Goal: Information Seeking & Learning: Learn about a topic

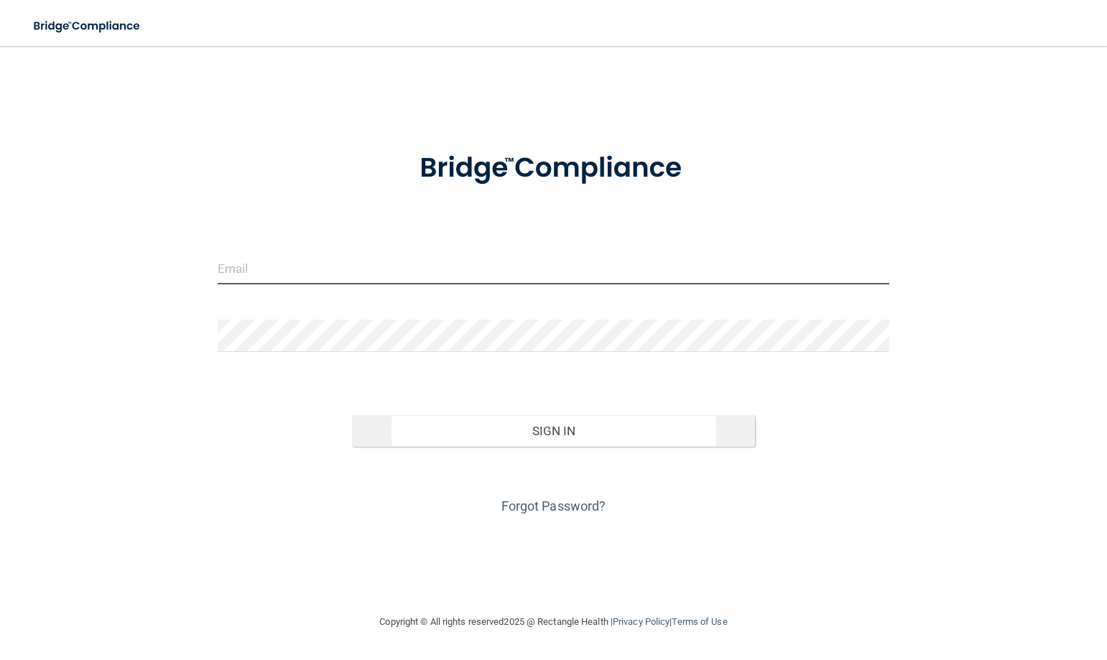
type input "[EMAIL_ADDRESS][DOMAIN_NAME]"
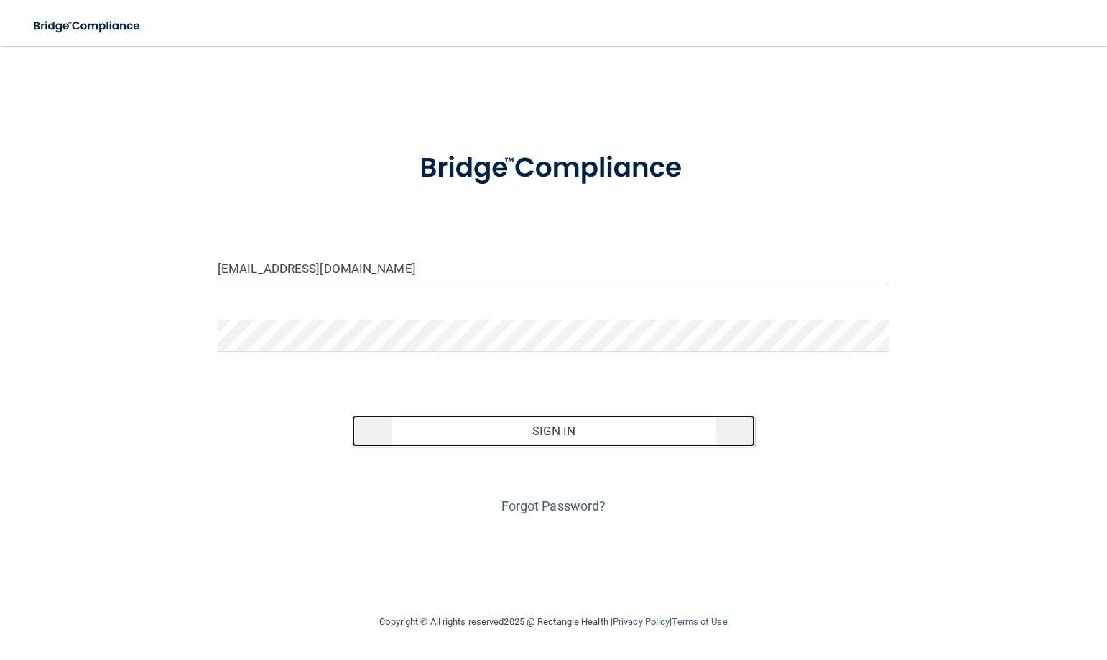
click at [539, 444] on button "Sign In" at bounding box center [553, 431] width 403 height 32
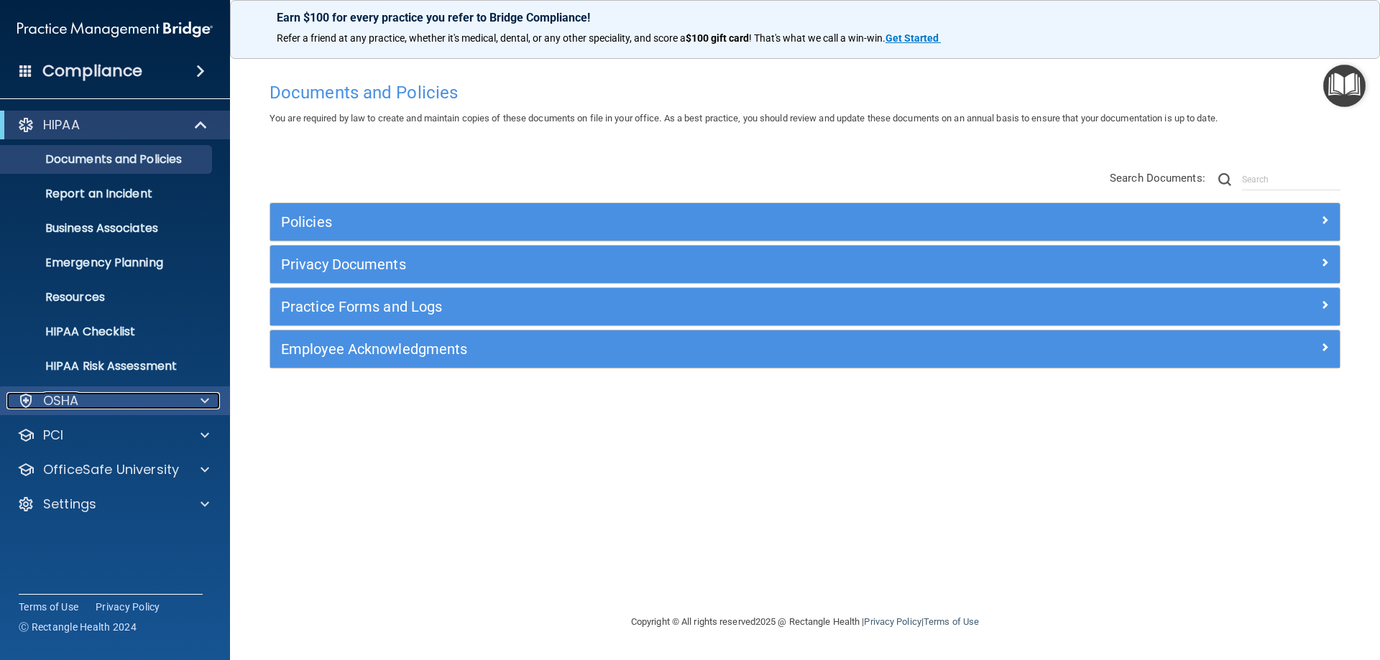
click at [92, 403] on div "OSHA" at bounding box center [95, 400] width 178 height 17
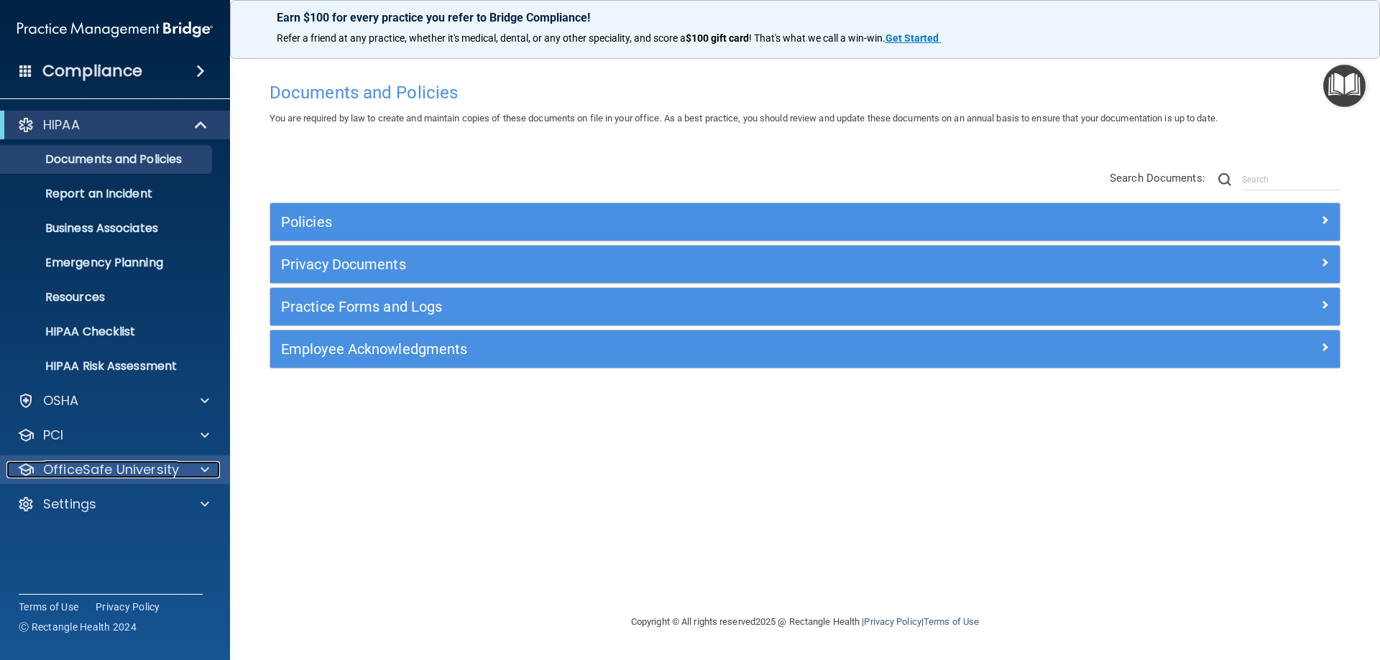
click at [120, 471] on p "OfficeSafe University" at bounding box center [111, 469] width 136 height 17
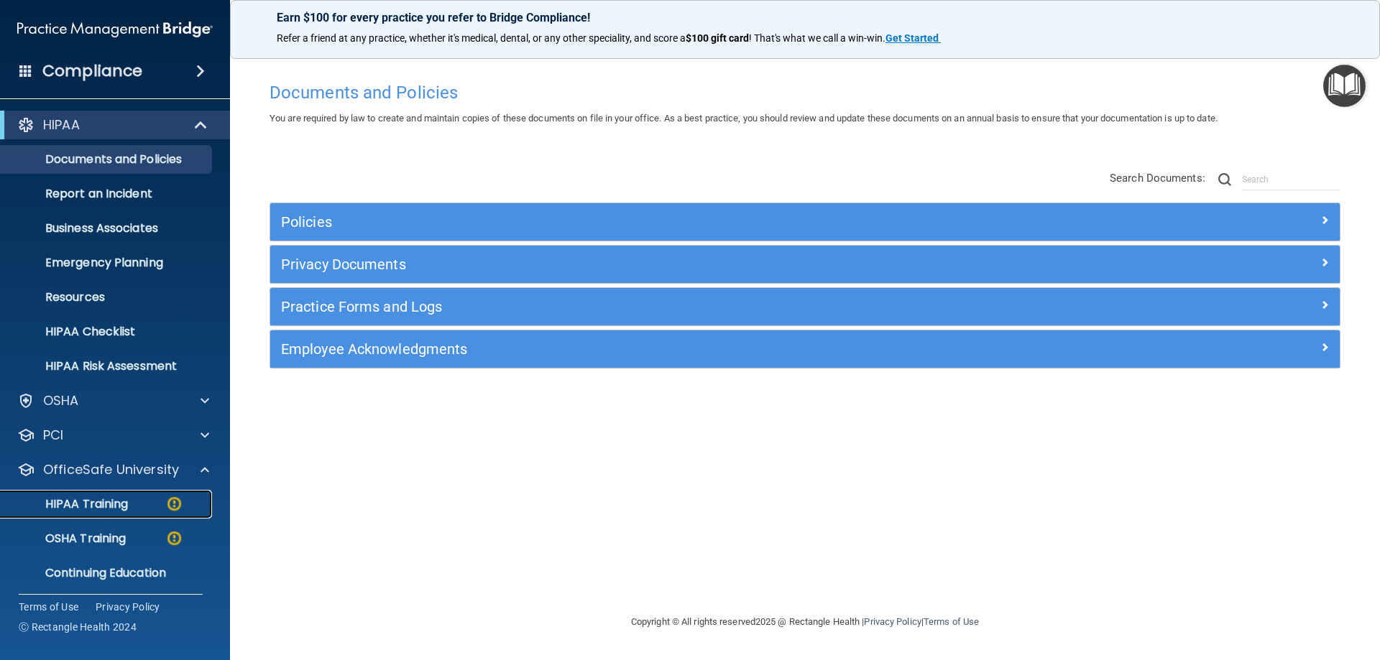
click at [112, 512] on link "HIPAA Training" at bounding box center [99, 504] width 226 height 29
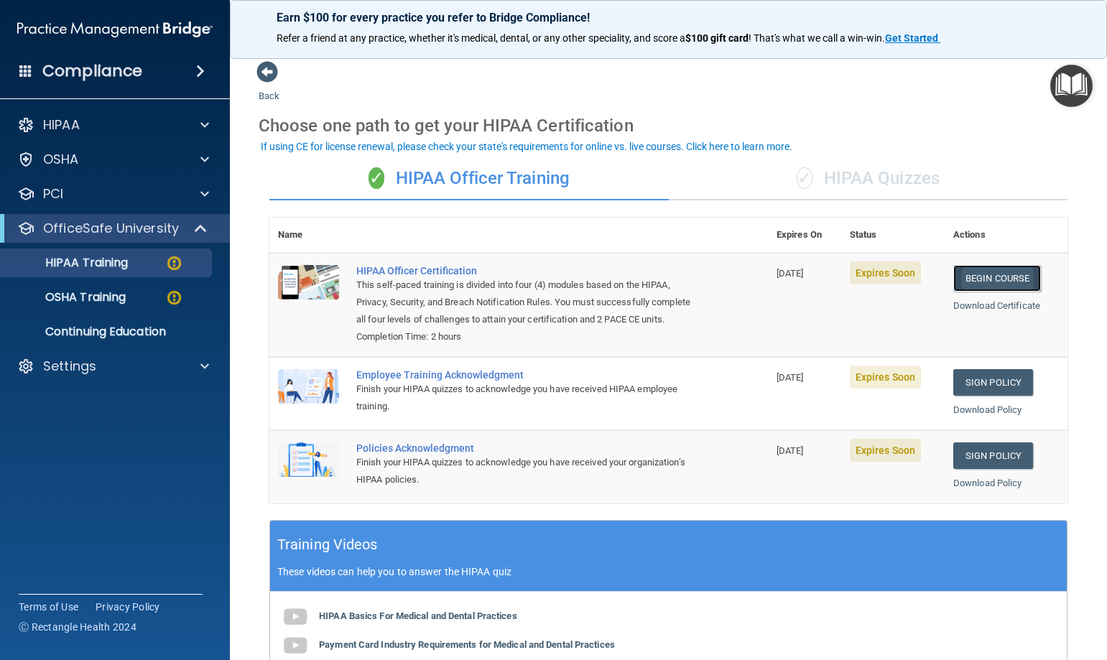
click at [997, 280] on link "Begin Course" at bounding box center [998, 278] width 88 height 27
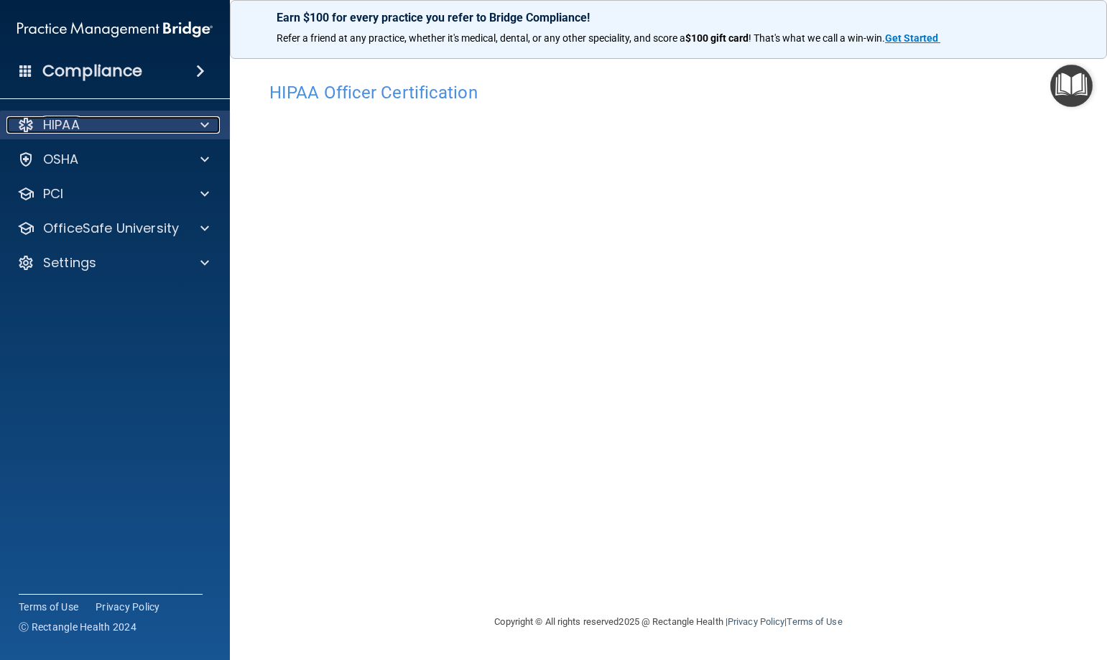
click at [70, 124] on p "HIPAA" at bounding box center [61, 124] width 37 height 17
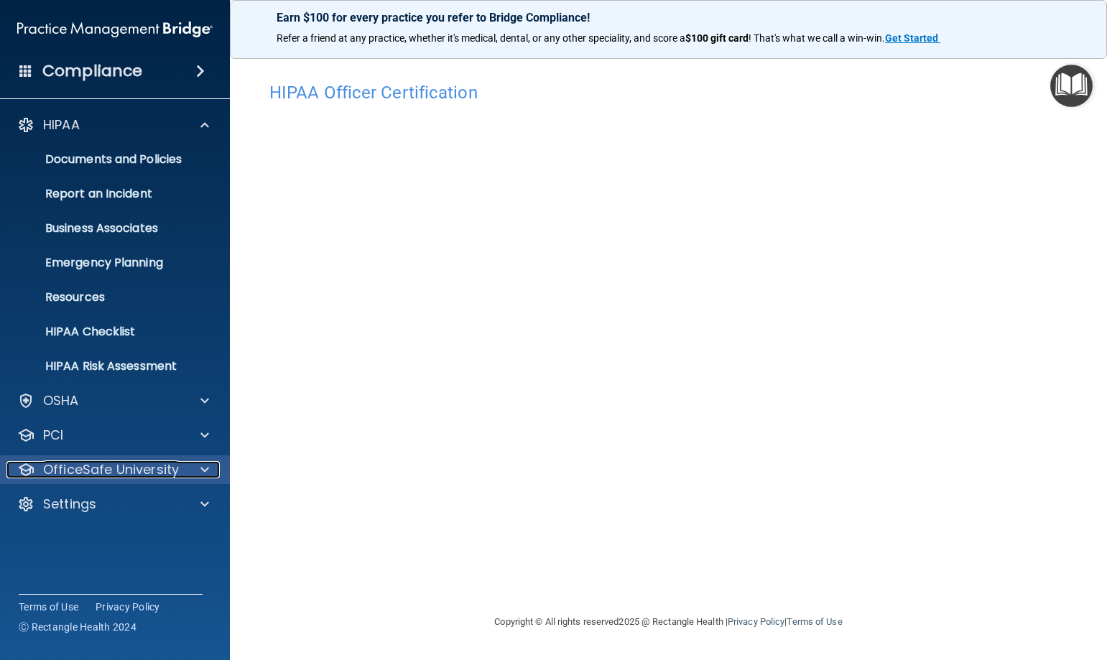
click at [58, 466] on p "OfficeSafe University" at bounding box center [111, 469] width 136 height 17
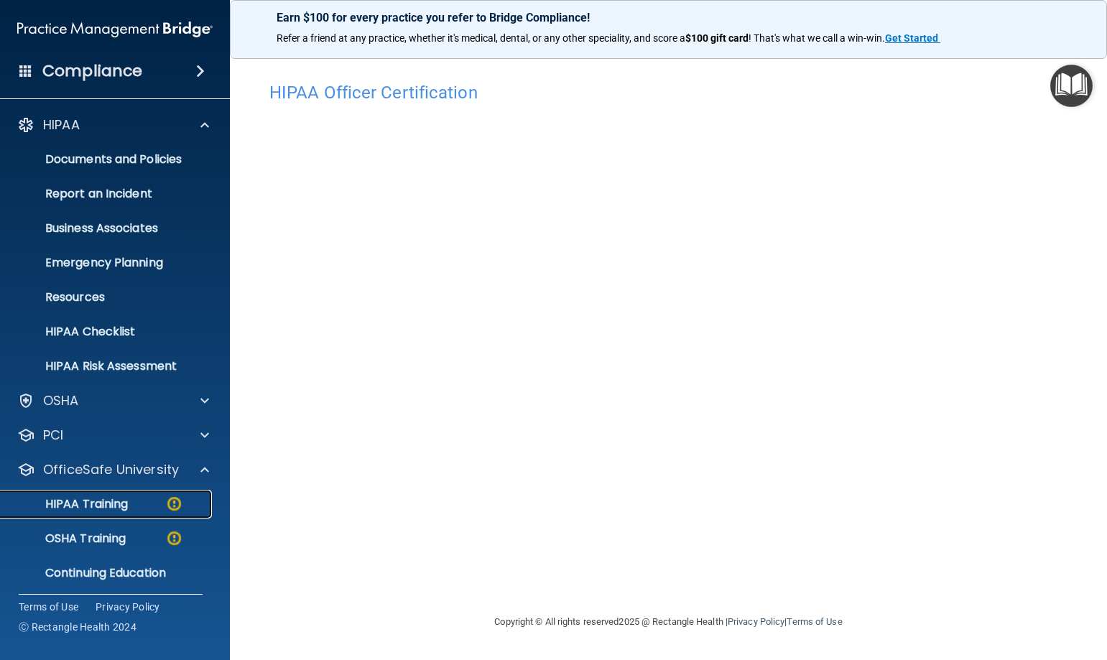
click at [90, 502] on p "HIPAA Training" at bounding box center [68, 504] width 119 height 14
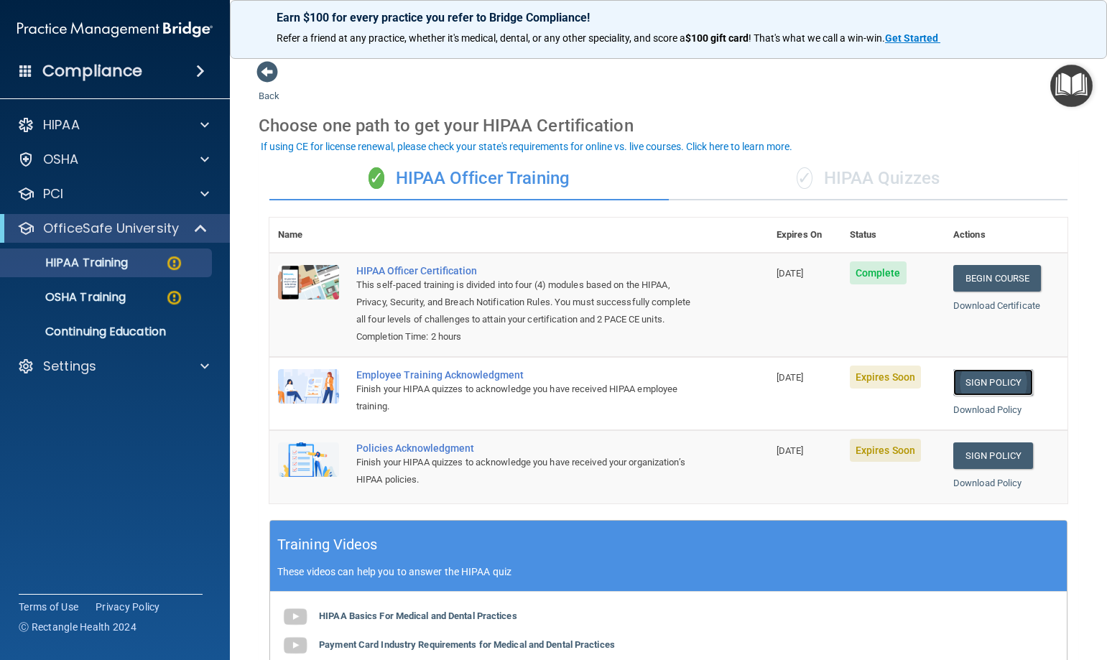
click at [982, 396] on link "Sign Policy" at bounding box center [994, 382] width 80 height 27
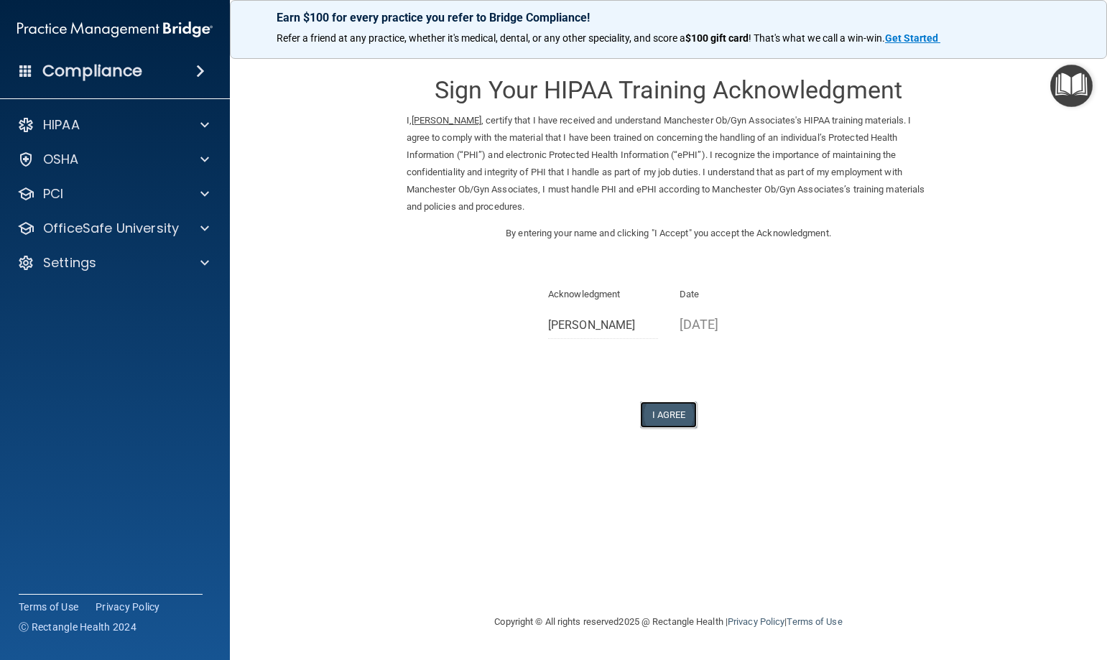
click at [668, 412] on button "I Agree" at bounding box center [668, 415] width 57 height 27
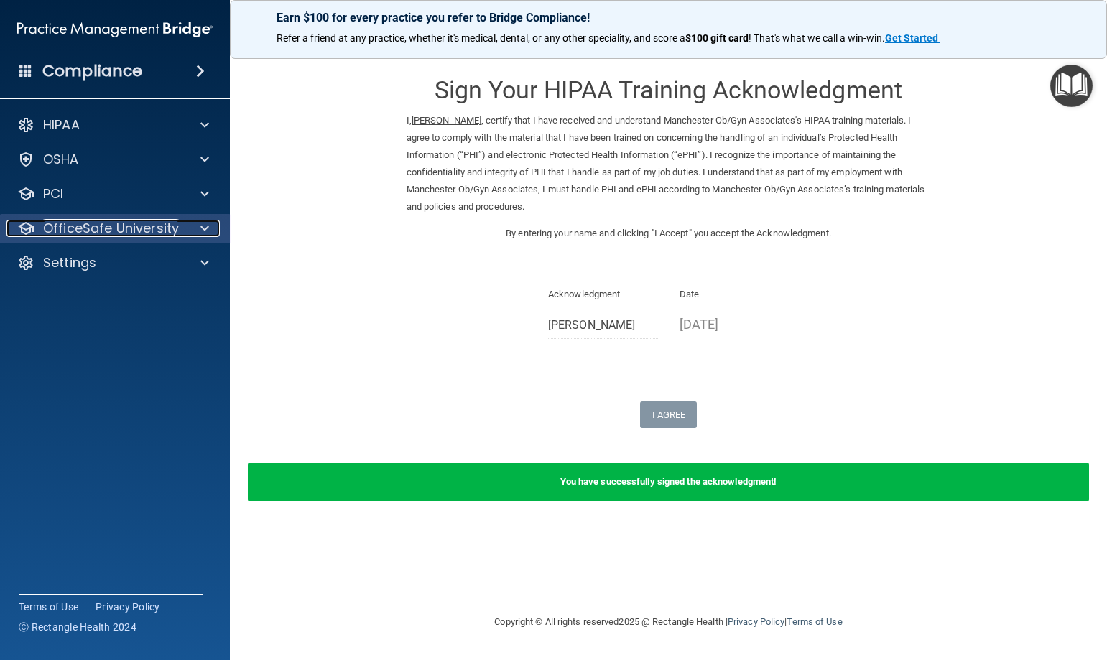
click at [111, 234] on p "OfficeSafe University" at bounding box center [111, 228] width 136 height 17
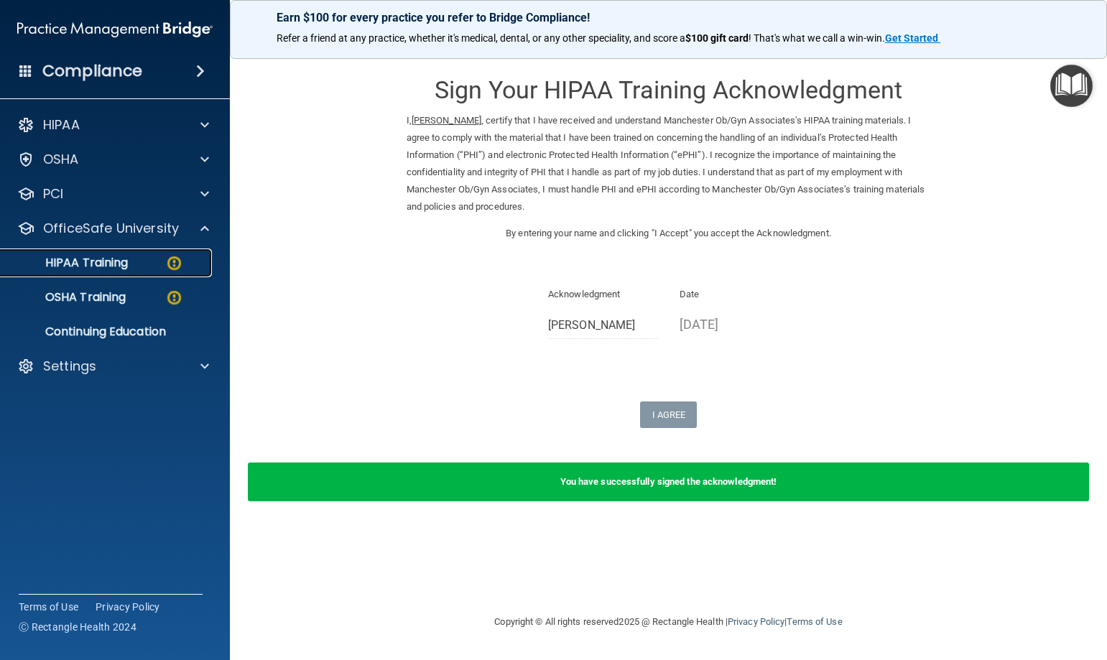
click at [106, 264] on p "HIPAA Training" at bounding box center [68, 263] width 119 height 14
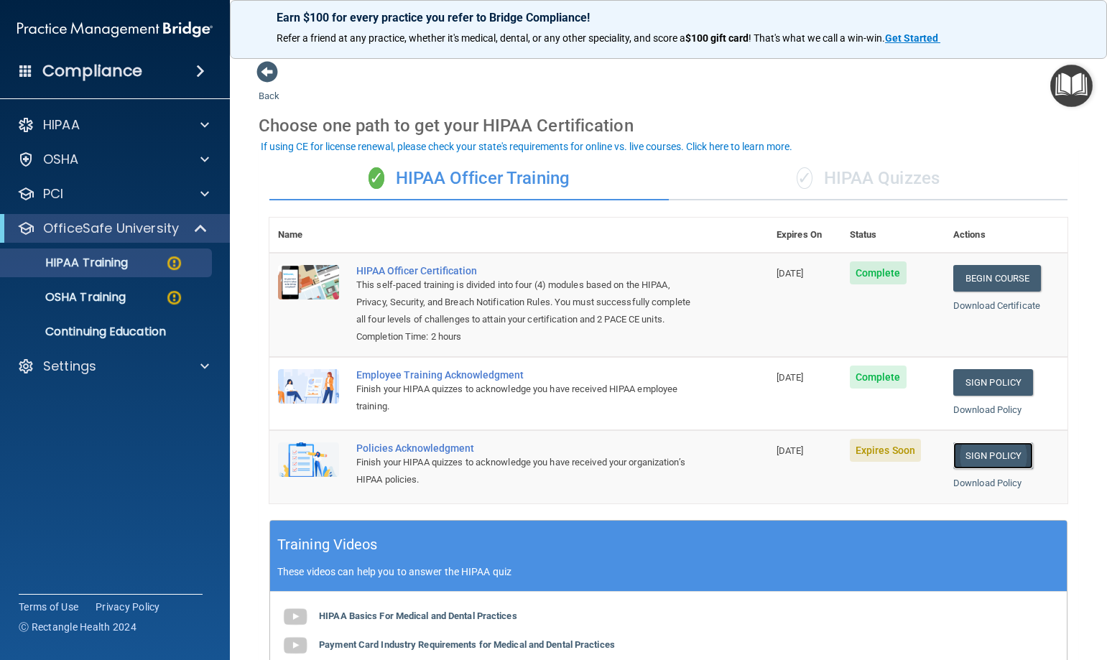
click at [964, 469] on link "Sign Policy" at bounding box center [994, 456] width 80 height 27
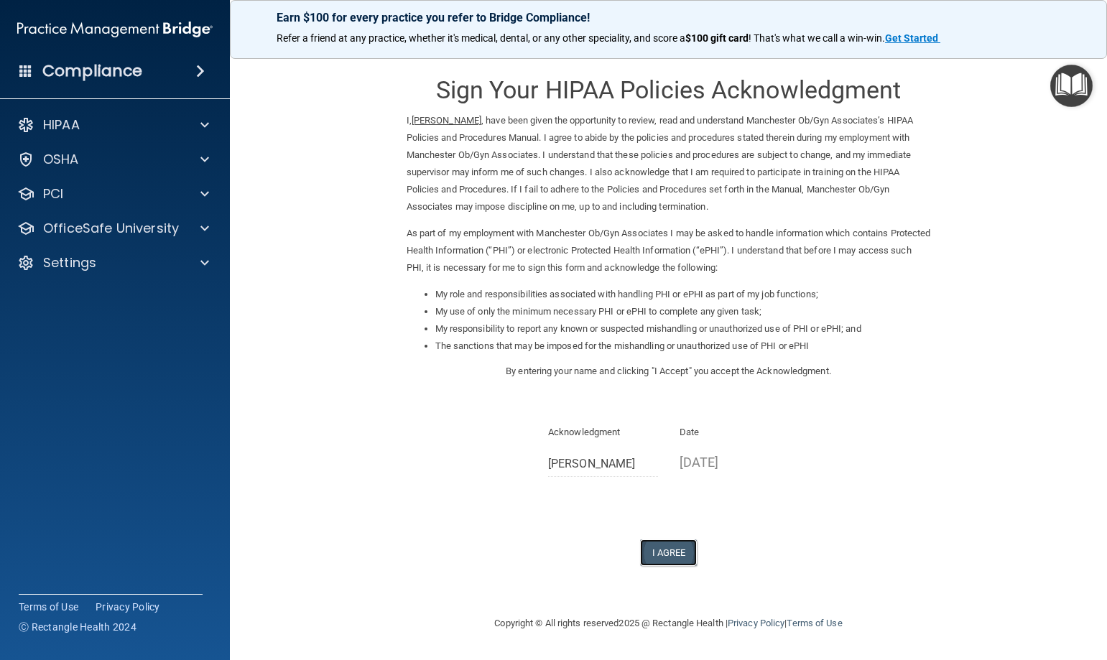
click at [670, 549] on button "I Agree" at bounding box center [668, 553] width 57 height 27
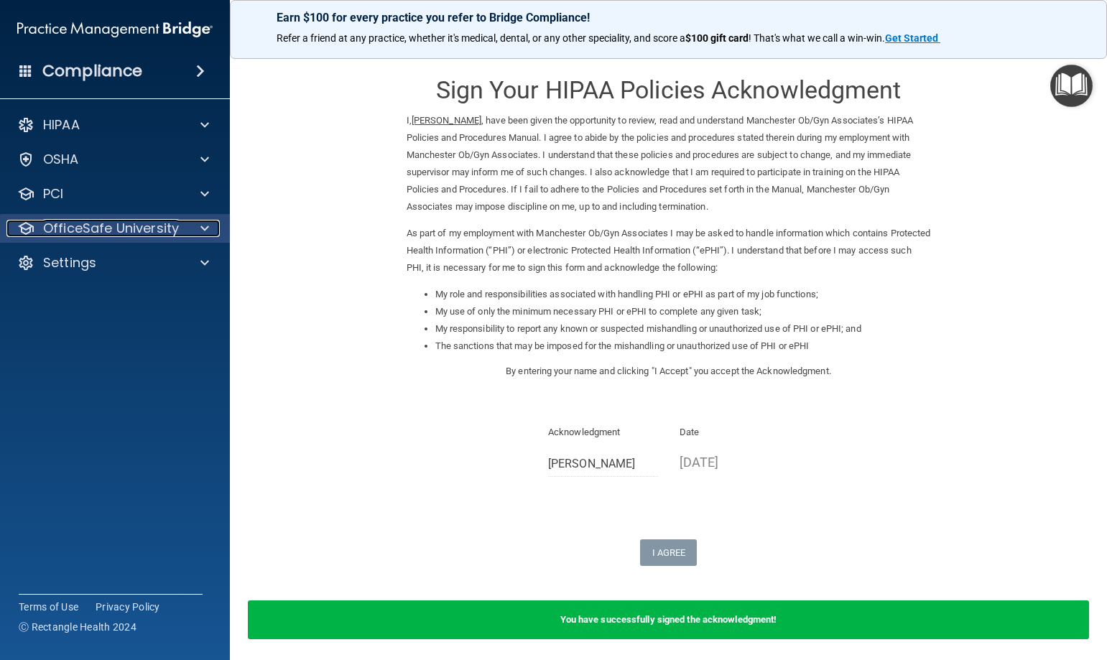
click at [125, 231] on p "OfficeSafe University" at bounding box center [111, 228] width 136 height 17
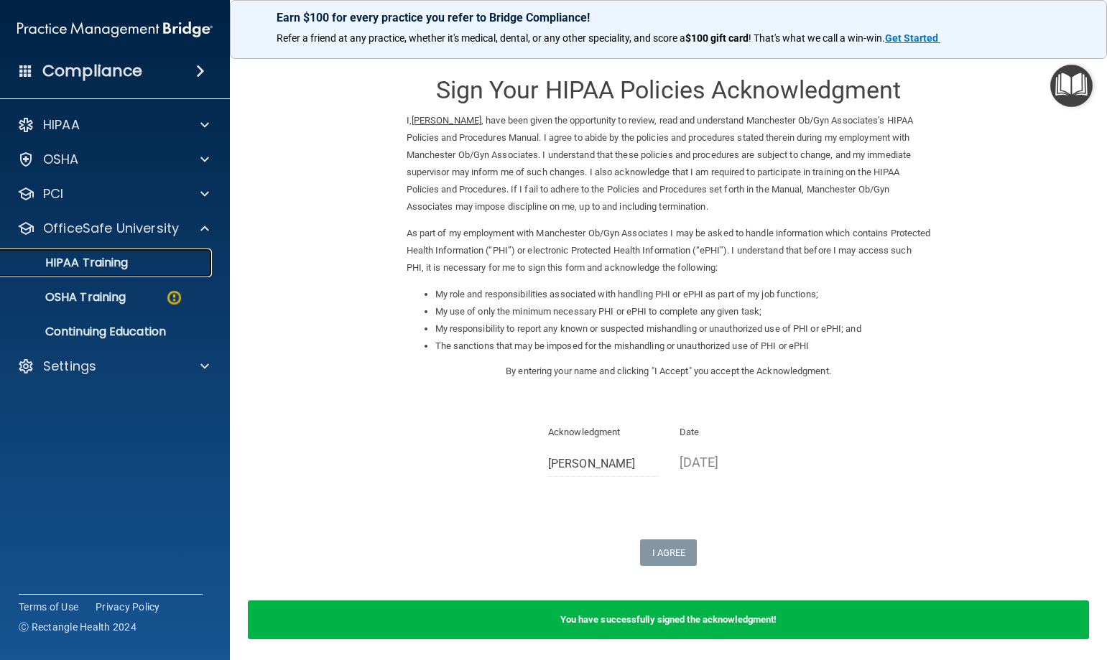
click at [104, 262] on p "HIPAA Training" at bounding box center [68, 263] width 119 height 14
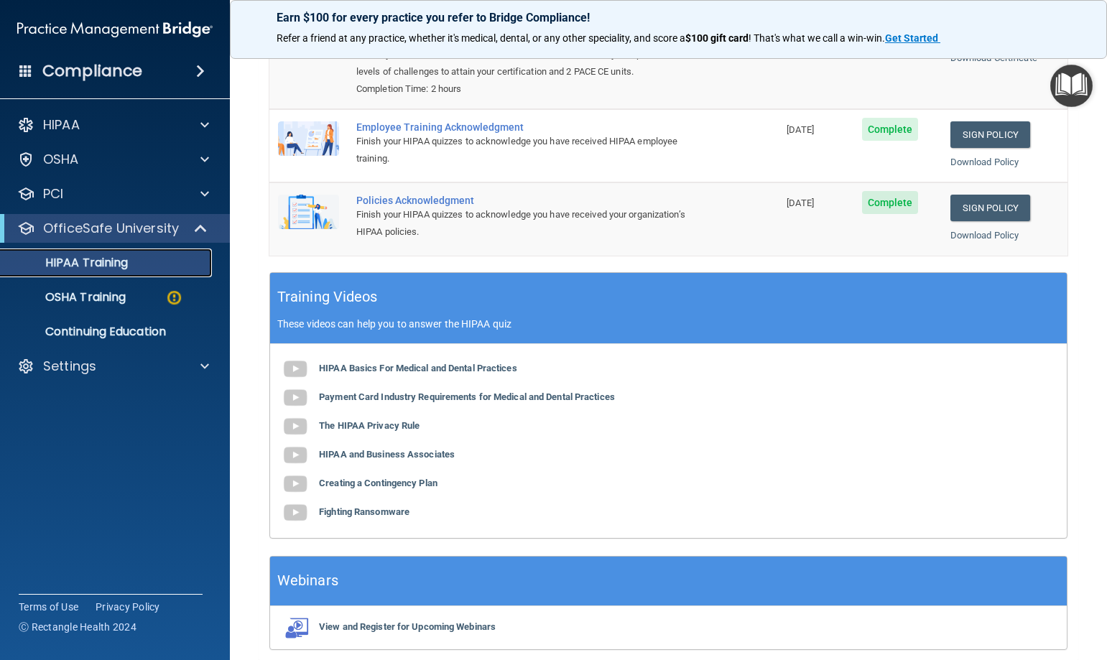
scroll to position [307, 0]
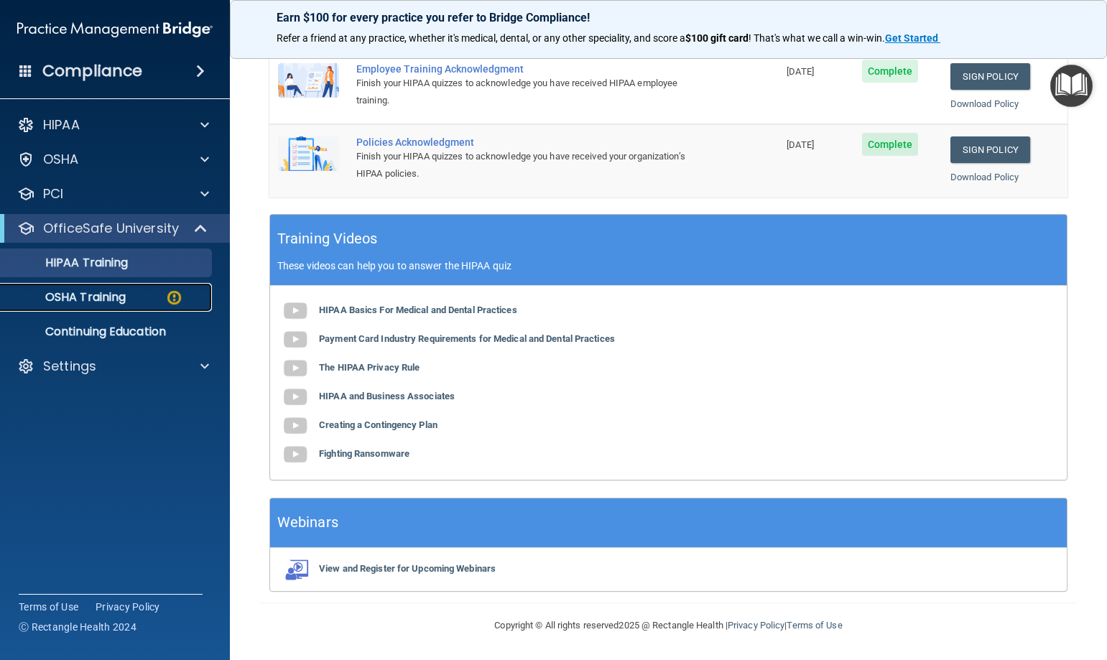
click at [87, 291] on p "OSHA Training" at bounding box center [67, 297] width 116 height 14
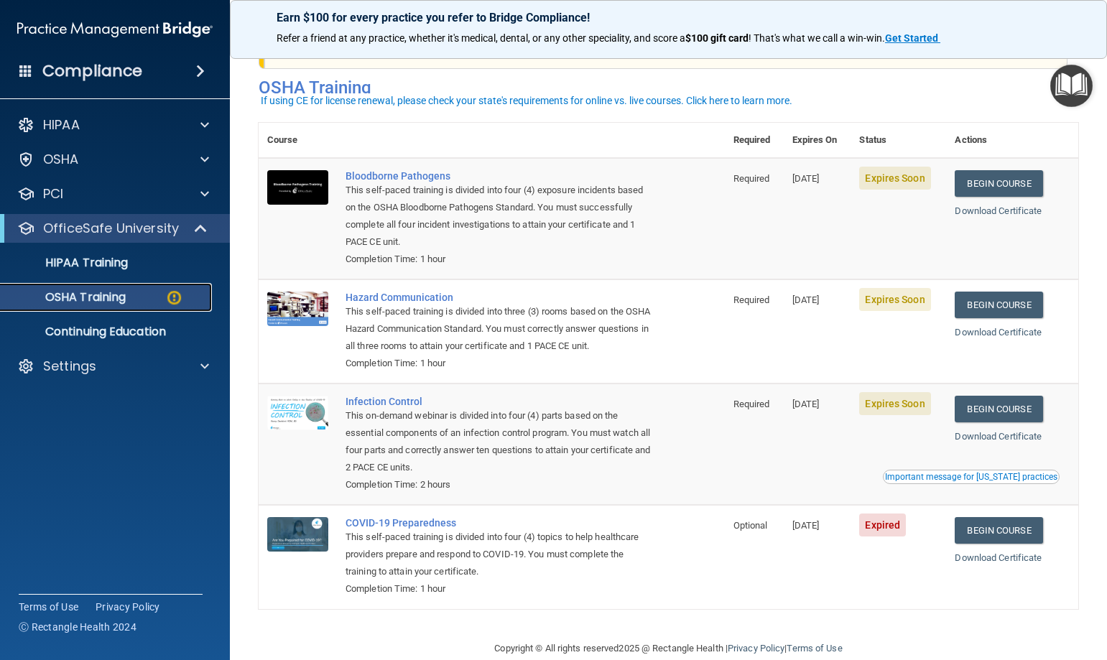
scroll to position [87, 0]
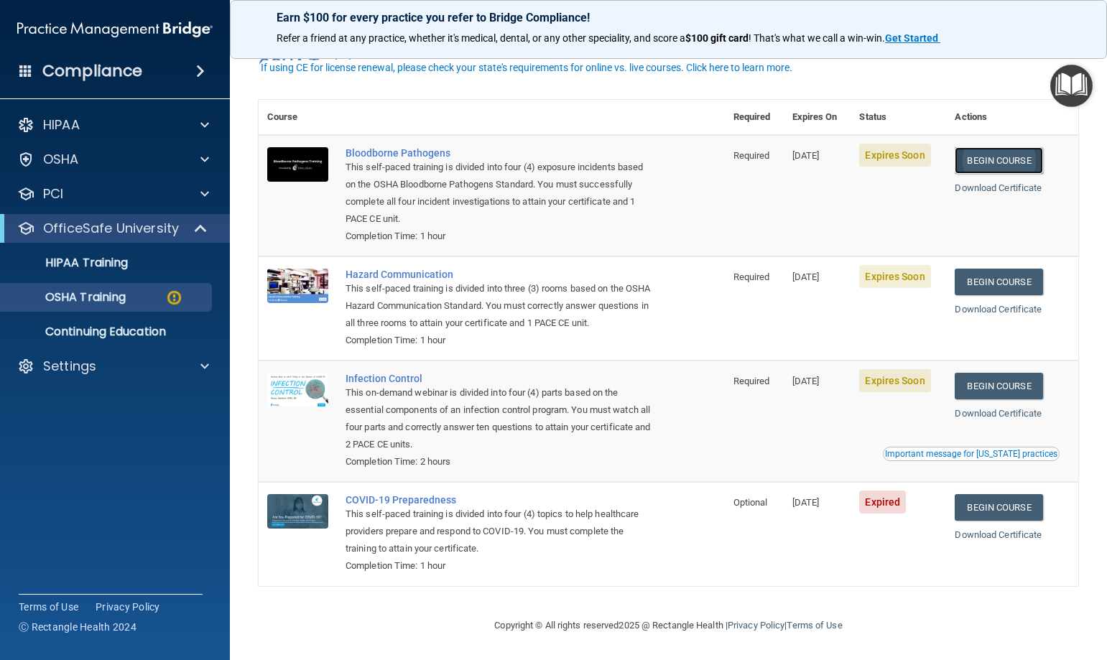
click at [996, 147] on link "Begin Course" at bounding box center [999, 160] width 88 height 27
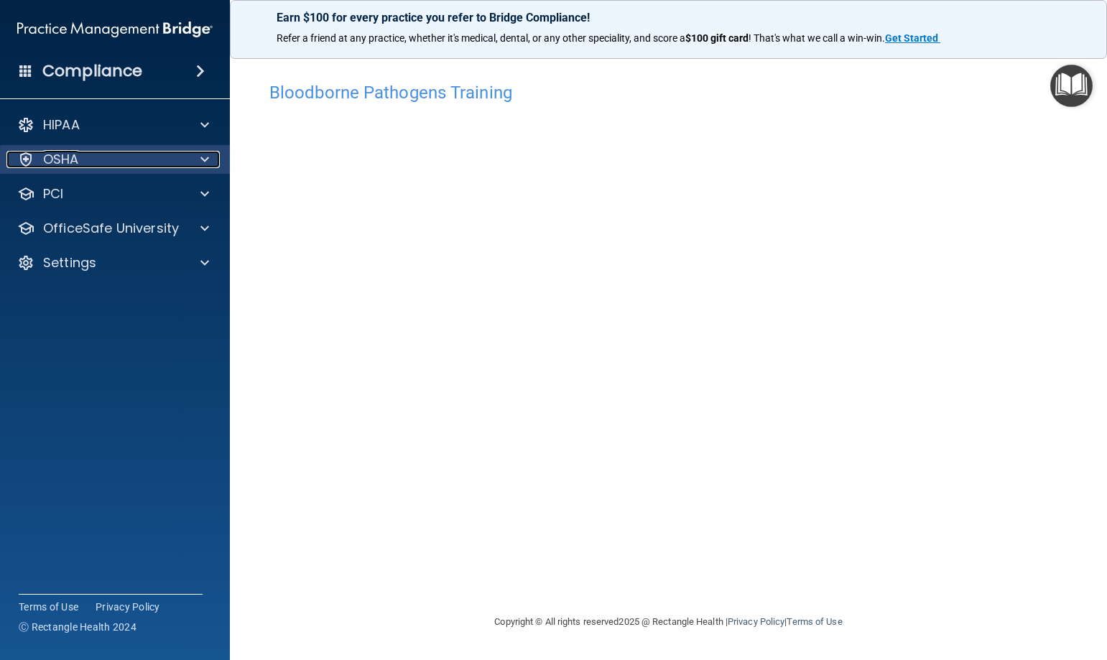
click at [96, 164] on div "OSHA" at bounding box center [95, 159] width 178 height 17
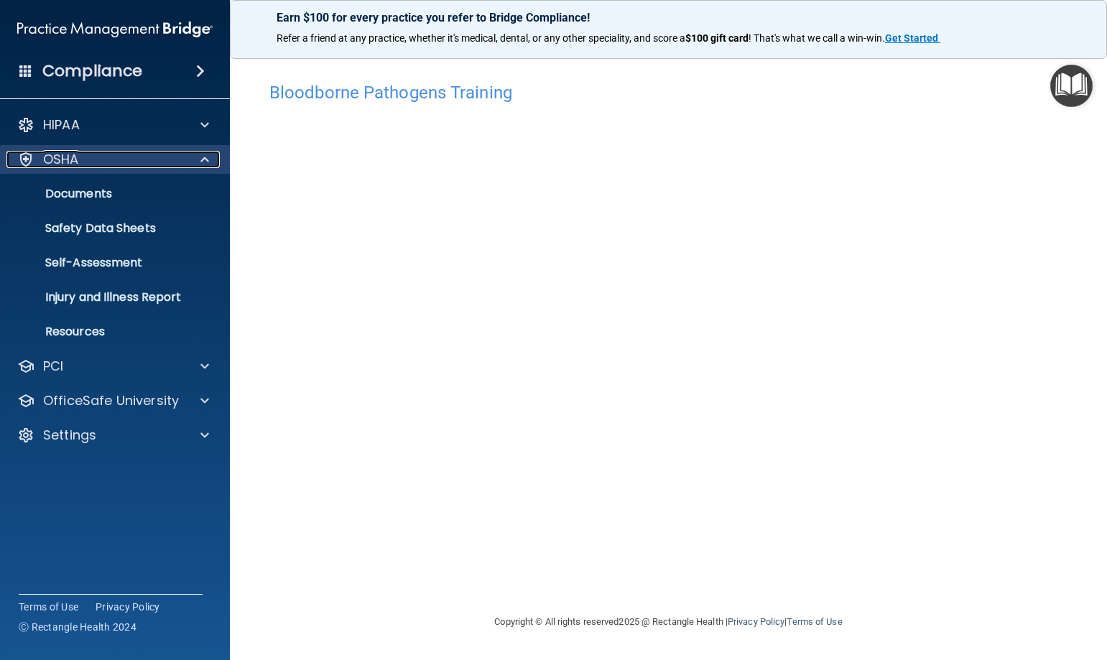
click at [96, 164] on div "OSHA" at bounding box center [95, 159] width 178 height 17
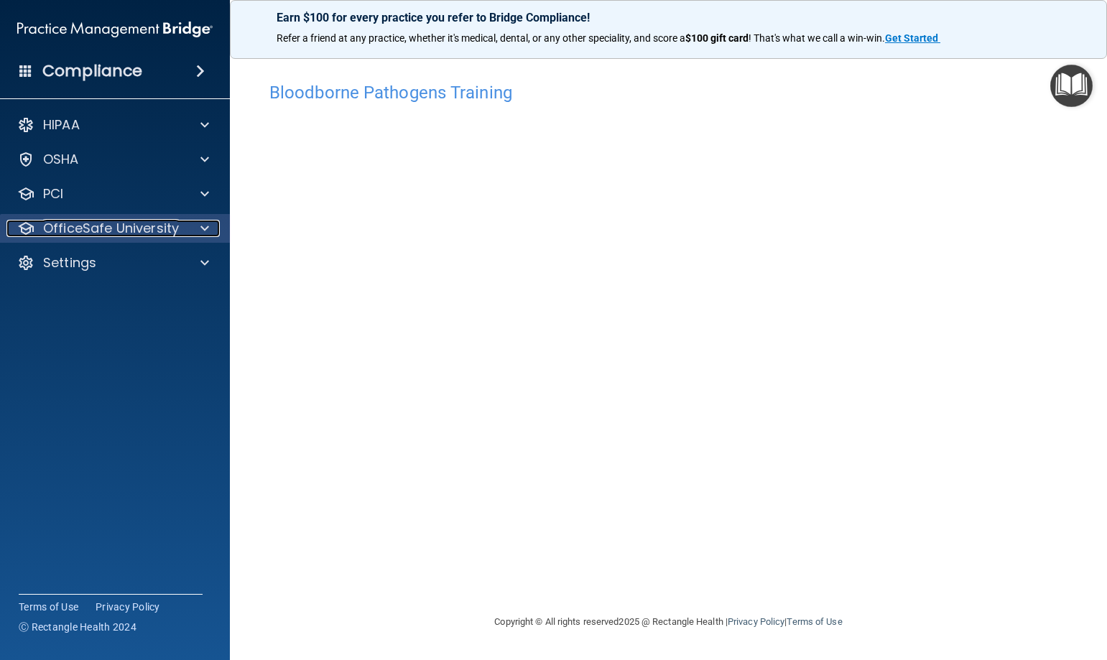
click at [121, 228] on p "OfficeSafe University" at bounding box center [111, 228] width 136 height 17
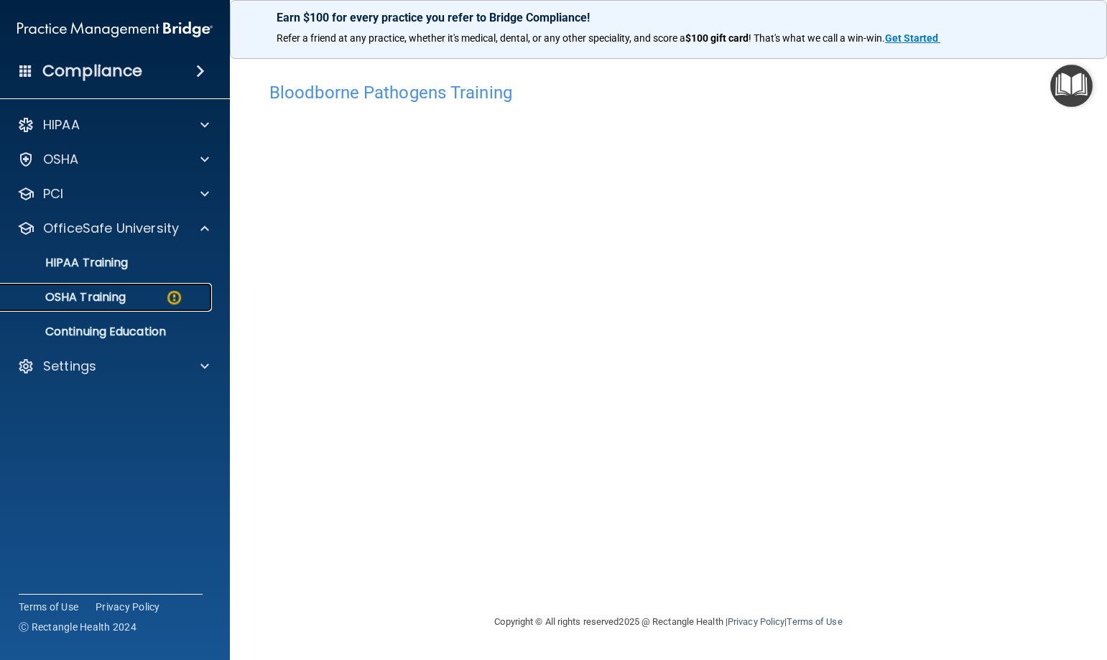
click at [116, 300] on p "OSHA Training" at bounding box center [67, 297] width 116 height 14
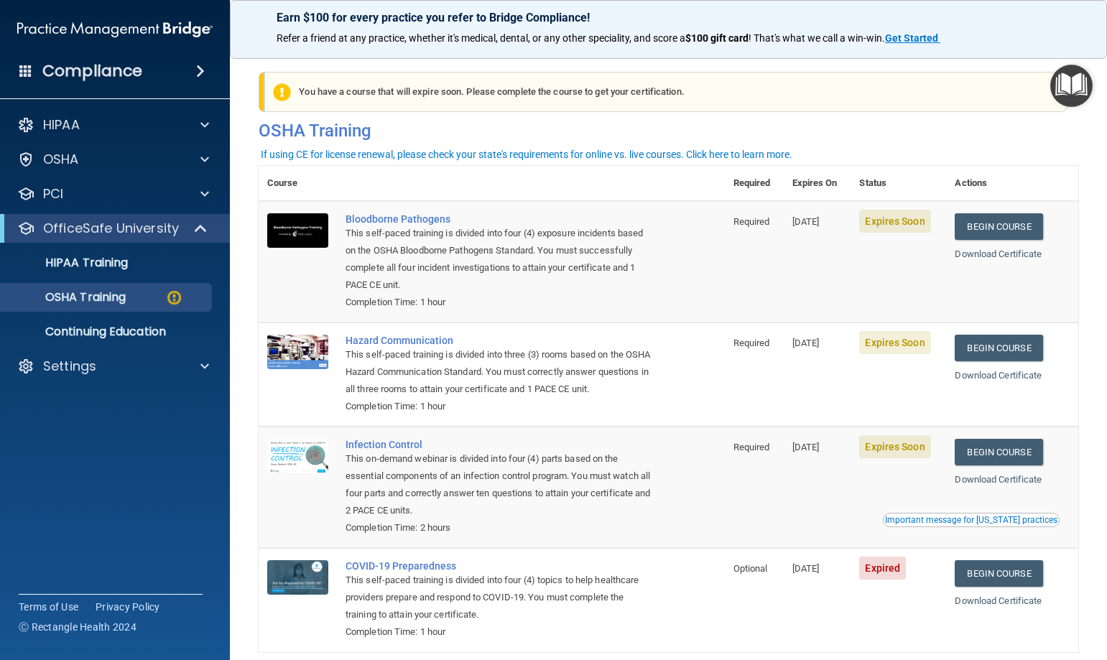
click at [893, 221] on span "Expires Soon" at bounding box center [894, 221] width 71 height 23
click at [402, 217] on div "Bloodborne Pathogens" at bounding box center [500, 218] width 308 height 11
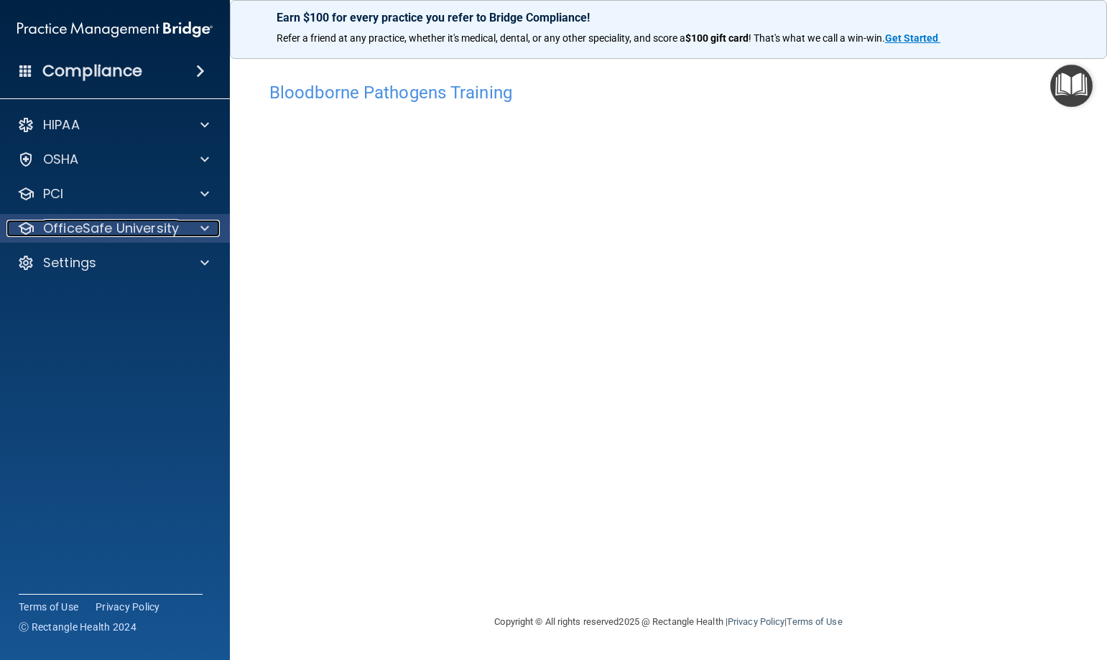
click at [126, 229] on p "OfficeSafe University" at bounding box center [111, 228] width 136 height 17
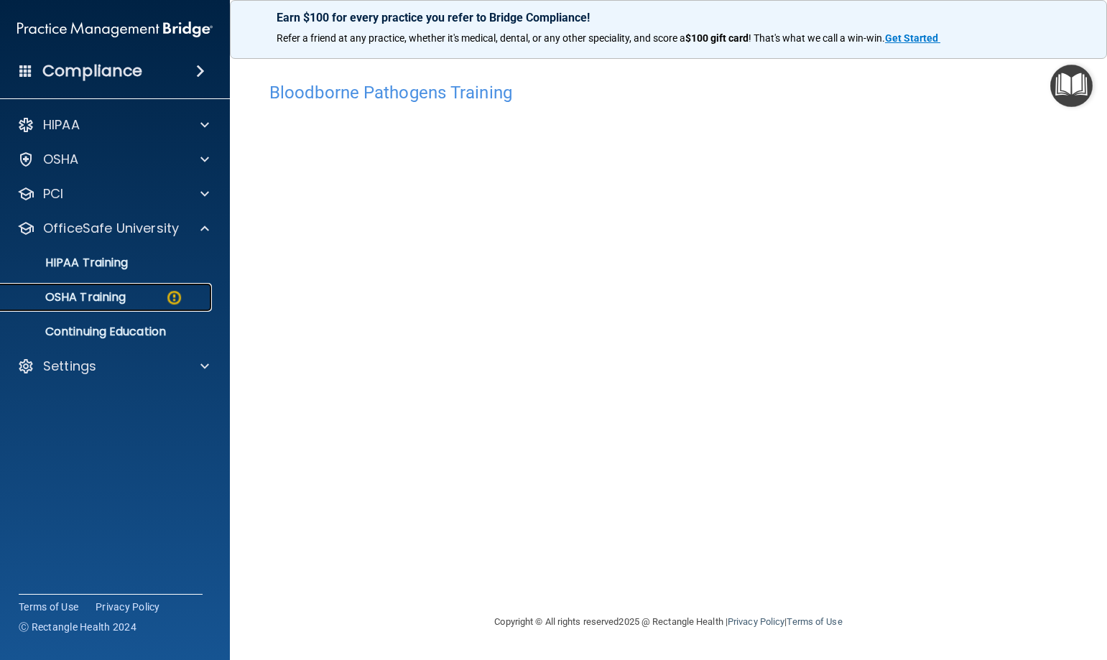
click at [112, 297] on p "OSHA Training" at bounding box center [67, 297] width 116 height 14
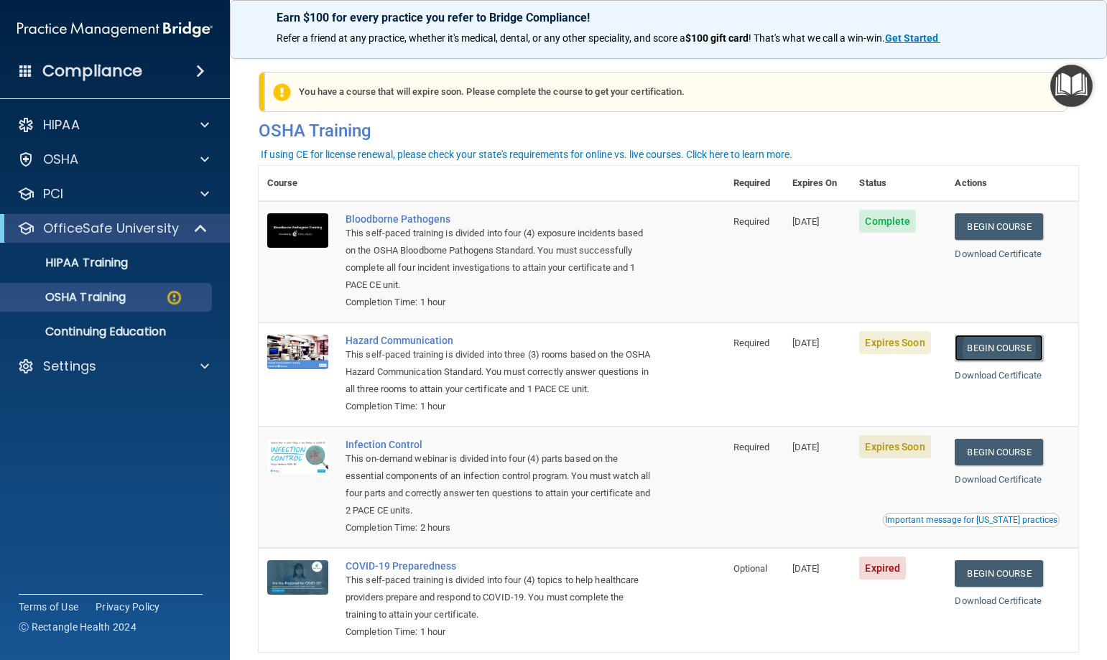
click at [983, 352] on link "Begin Course" at bounding box center [999, 348] width 88 height 27
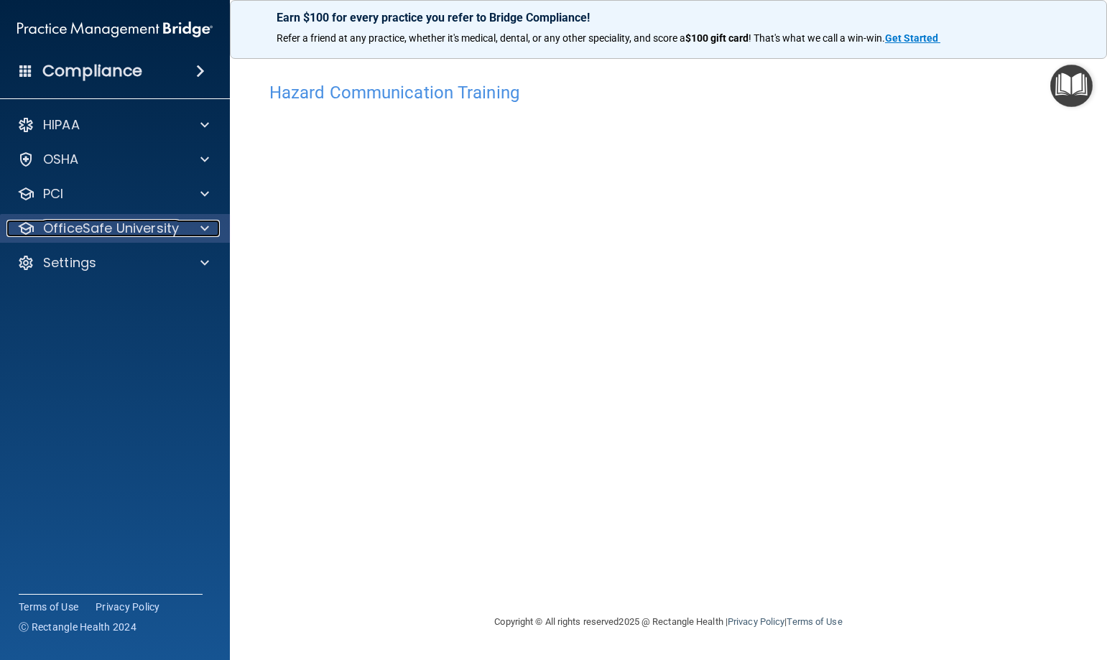
click at [121, 223] on p "OfficeSafe University" at bounding box center [111, 228] width 136 height 17
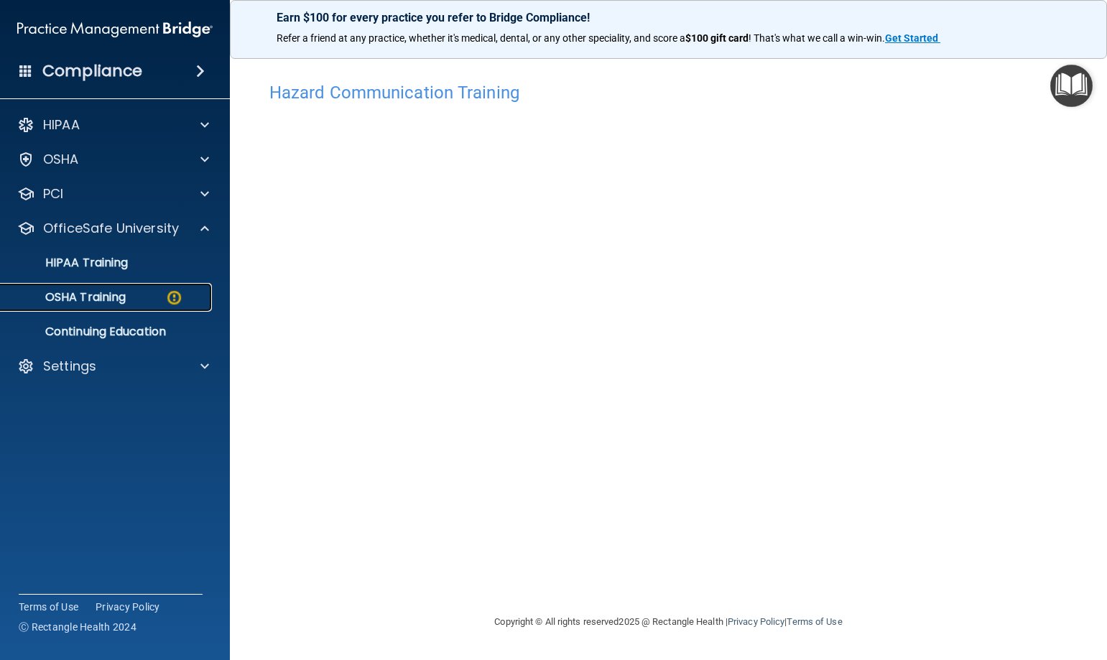
click at [109, 296] on p "OSHA Training" at bounding box center [67, 297] width 116 height 14
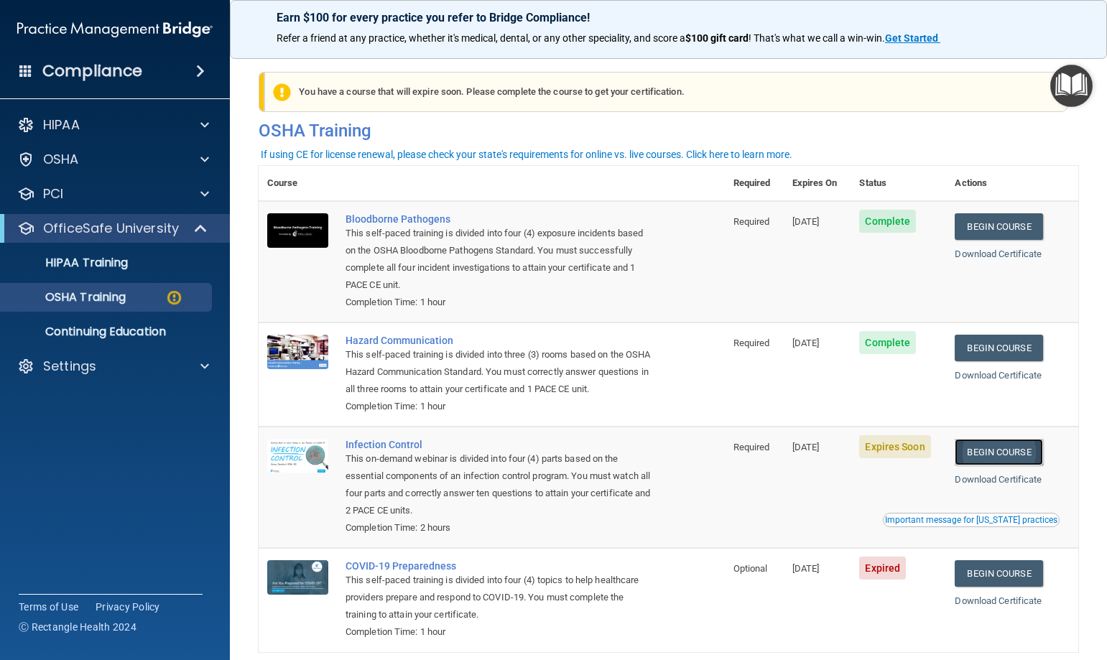
click at [995, 466] on link "Begin Course" at bounding box center [999, 452] width 88 height 27
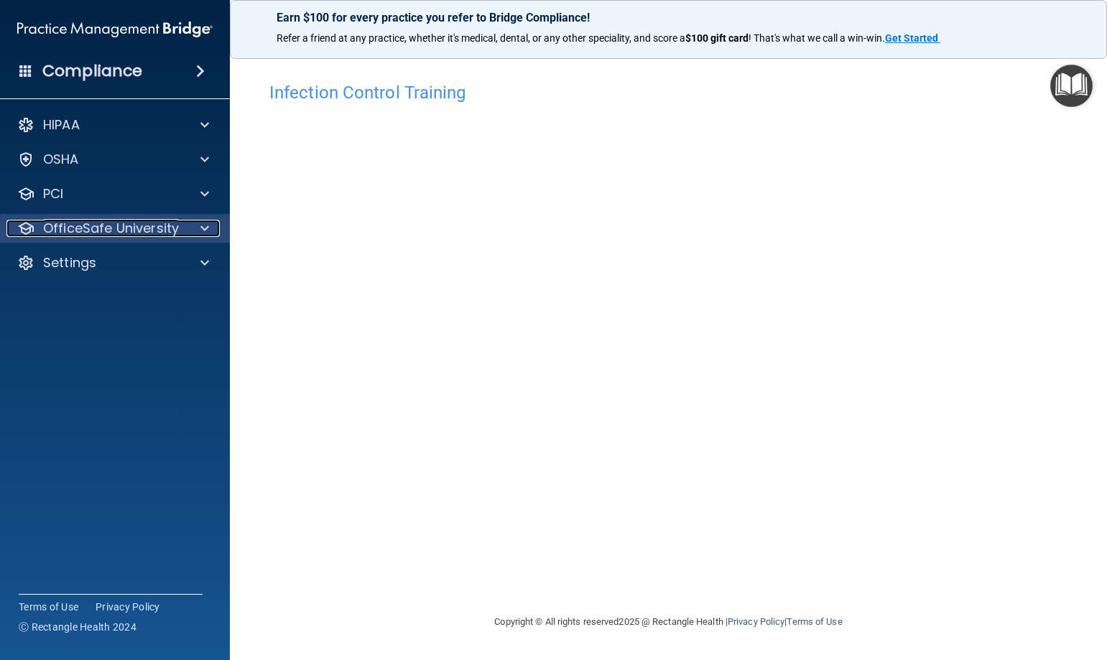
click at [91, 220] on p "OfficeSafe University" at bounding box center [111, 228] width 136 height 17
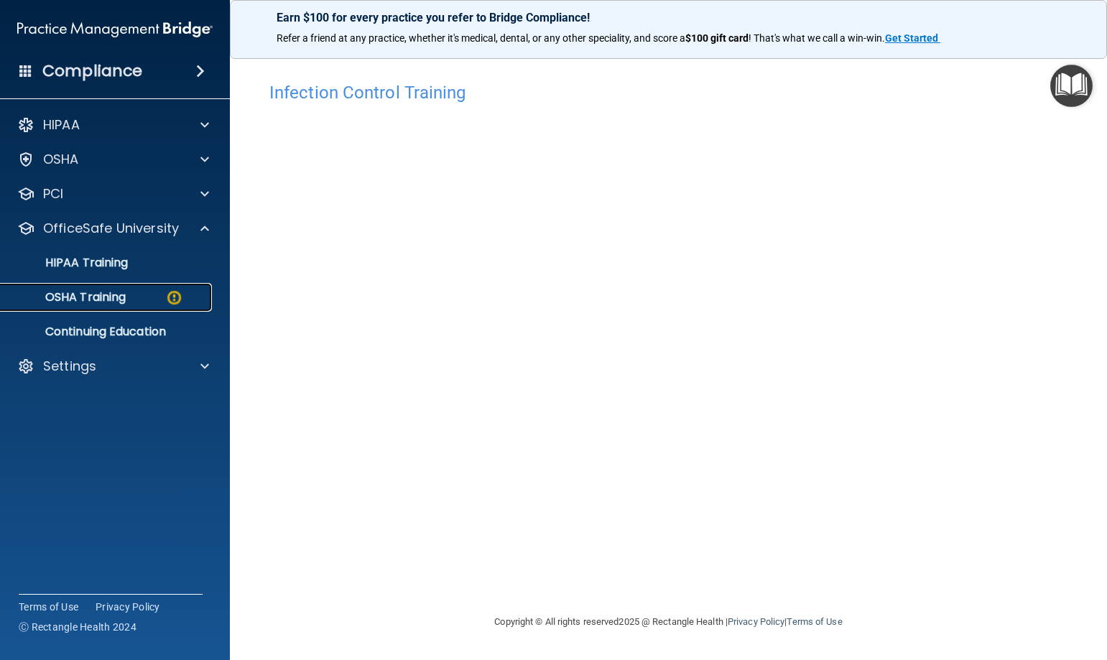
click at [108, 297] on p "OSHA Training" at bounding box center [67, 297] width 116 height 14
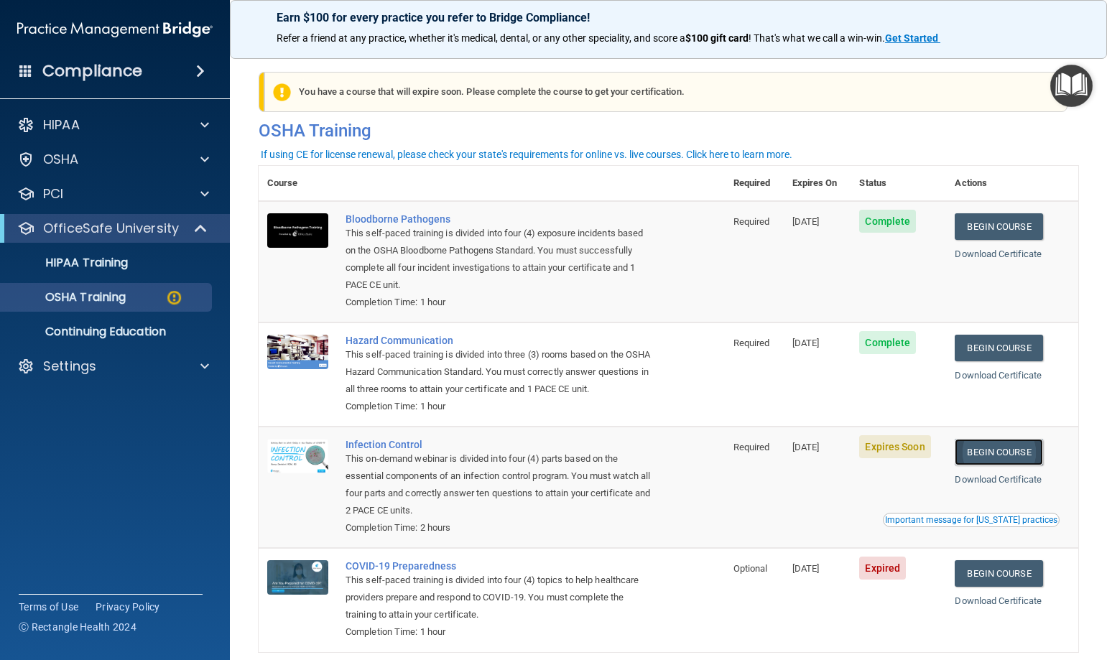
click at [979, 466] on link "Begin Course" at bounding box center [999, 452] width 88 height 27
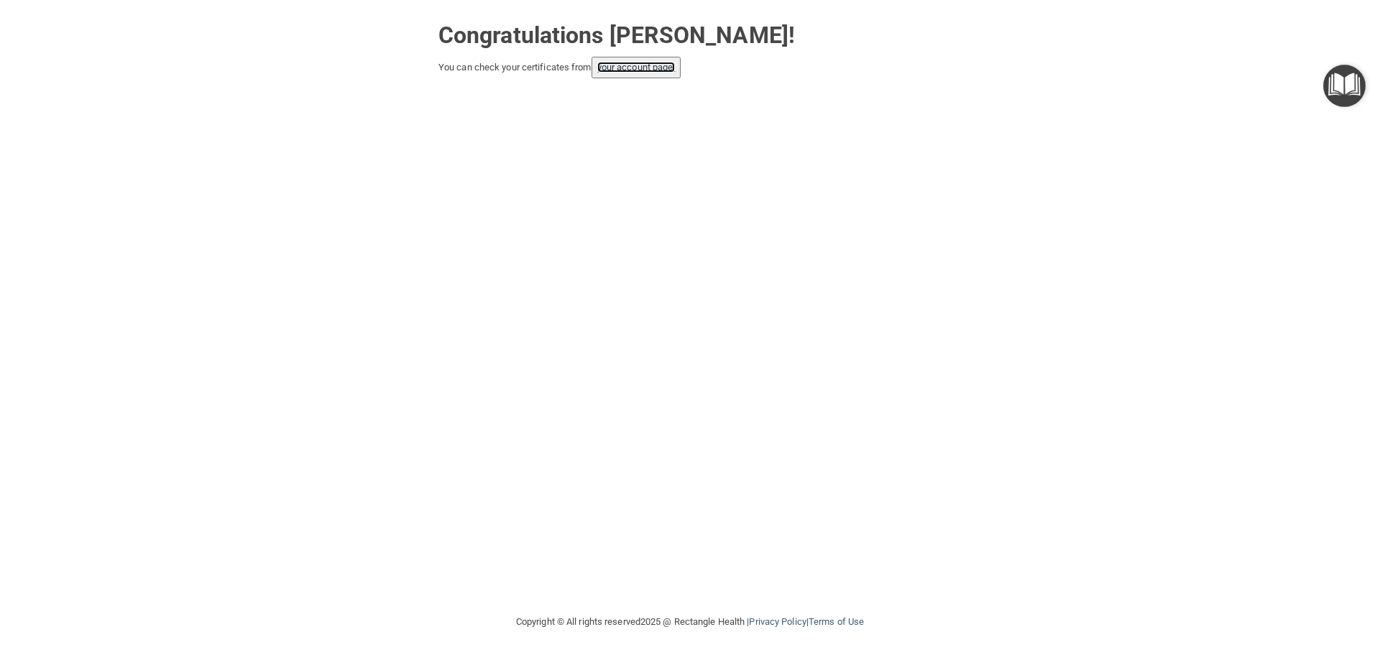
click at [639, 71] on link "your account page!" at bounding box center [636, 67] width 78 height 11
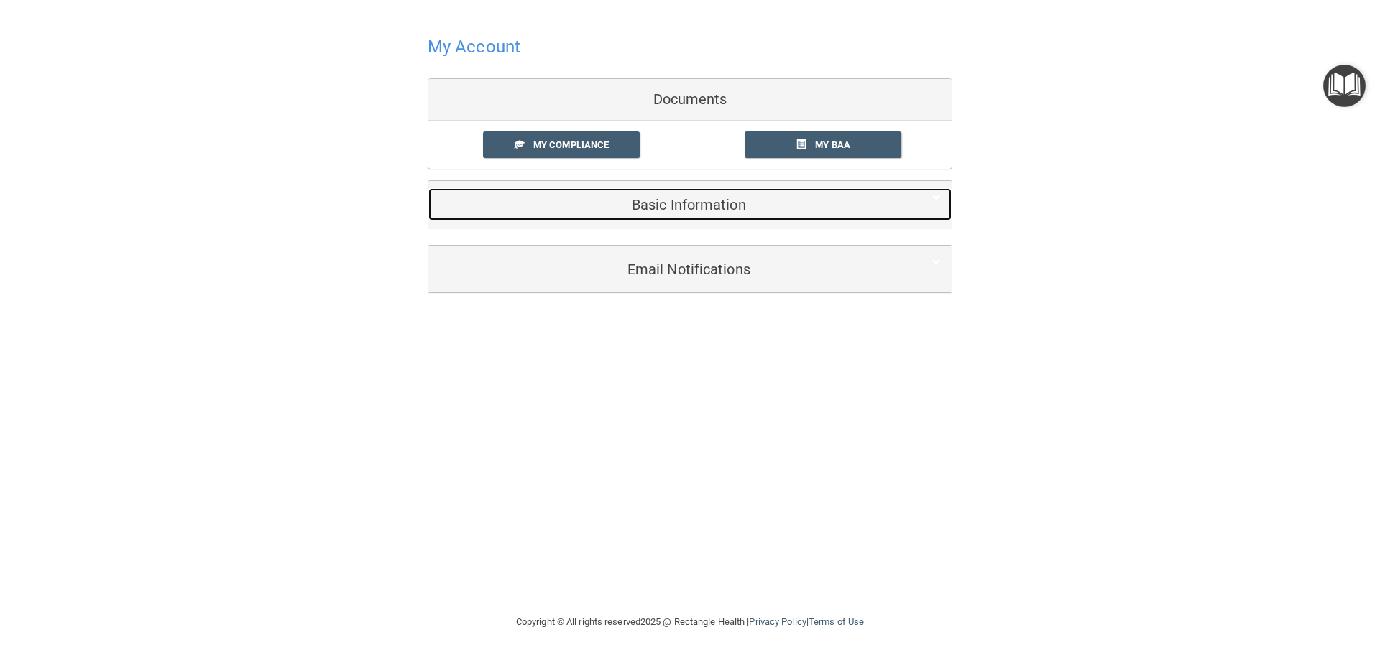
click at [696, 205] on h5 "Basic Information" at bounding box center [668, 205] width 458 height 16
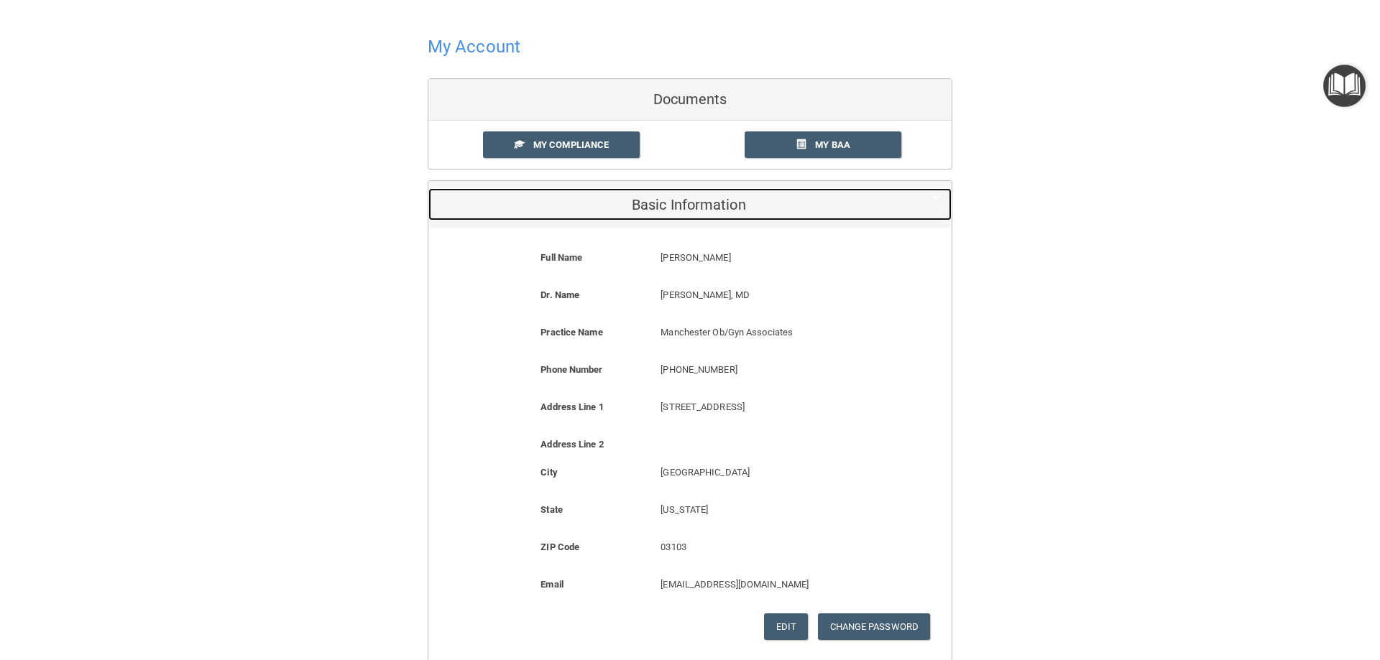
click at [696, 205] on h5 "Basic Information" at bounding box center [668, 205] width 458 height 16
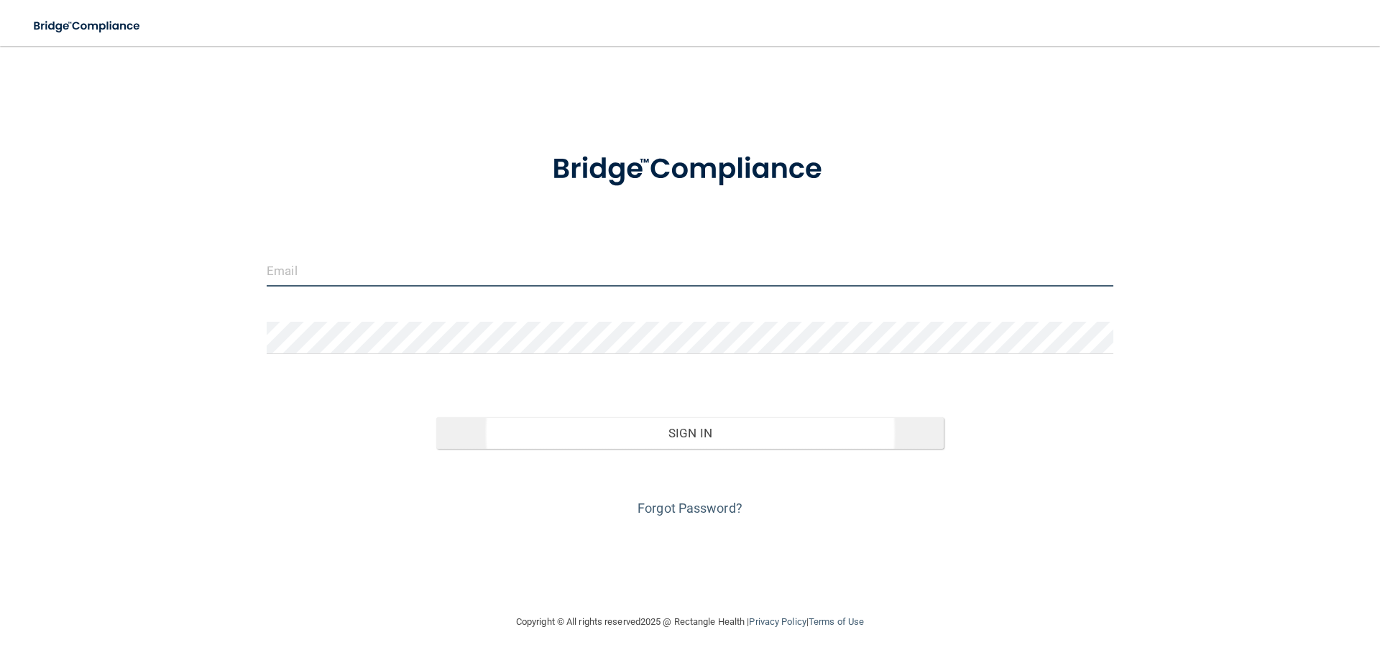
type input "[EMAIL_ADDRESS][DOMAIN_NAME]"
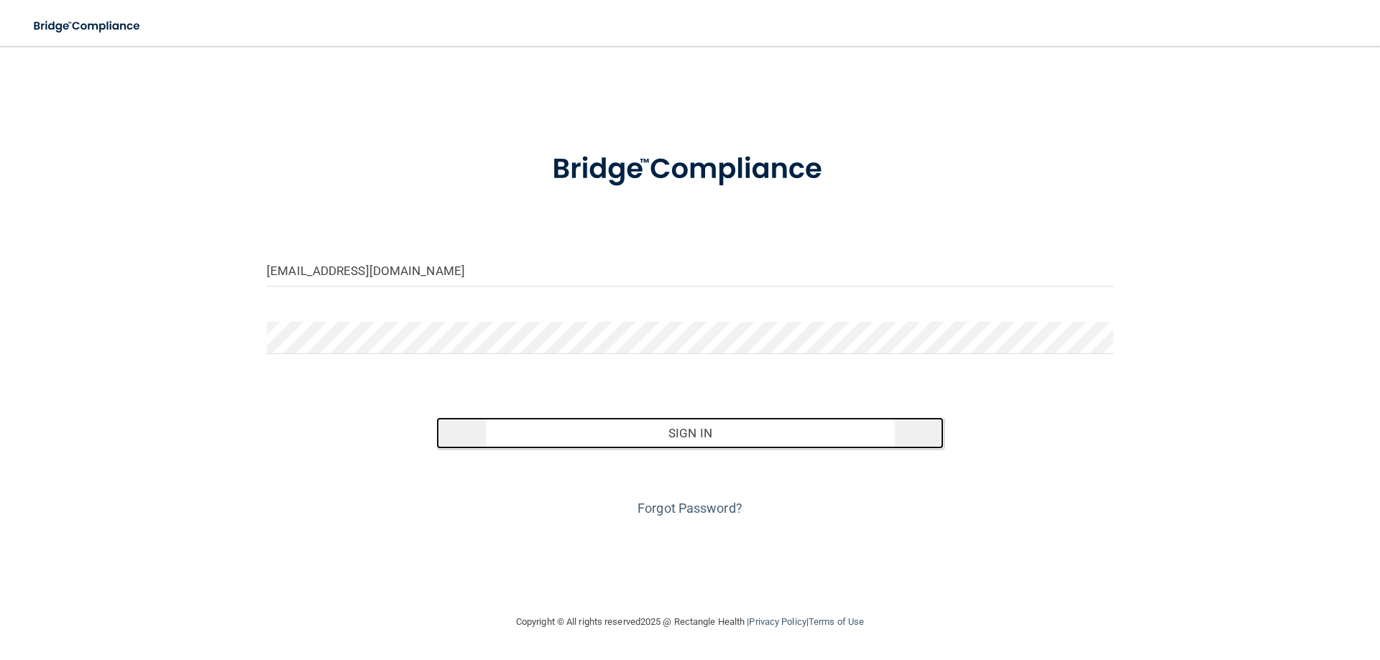
click at [692, 433] on button "Sign In" at bounding box center [690, 433] width 508 height 32
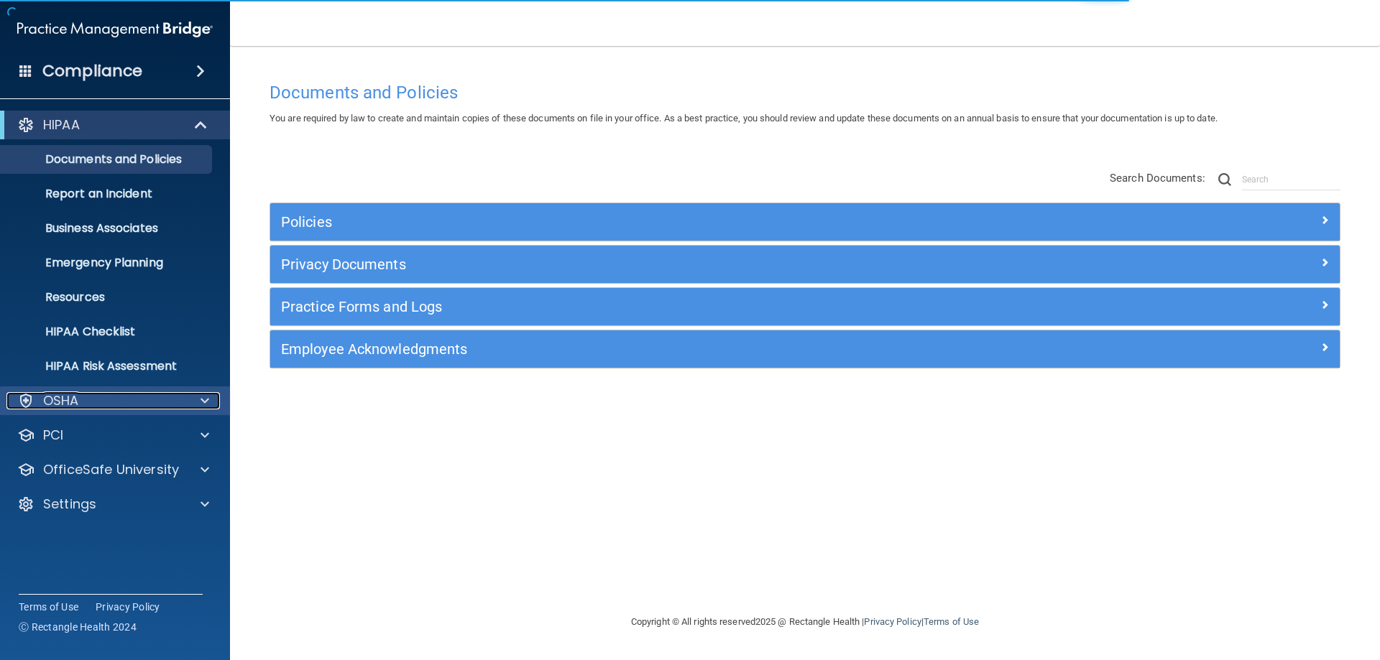
click at [68, 398] on p "OSHA" at bounding box center [61, 400] width 36 height 17
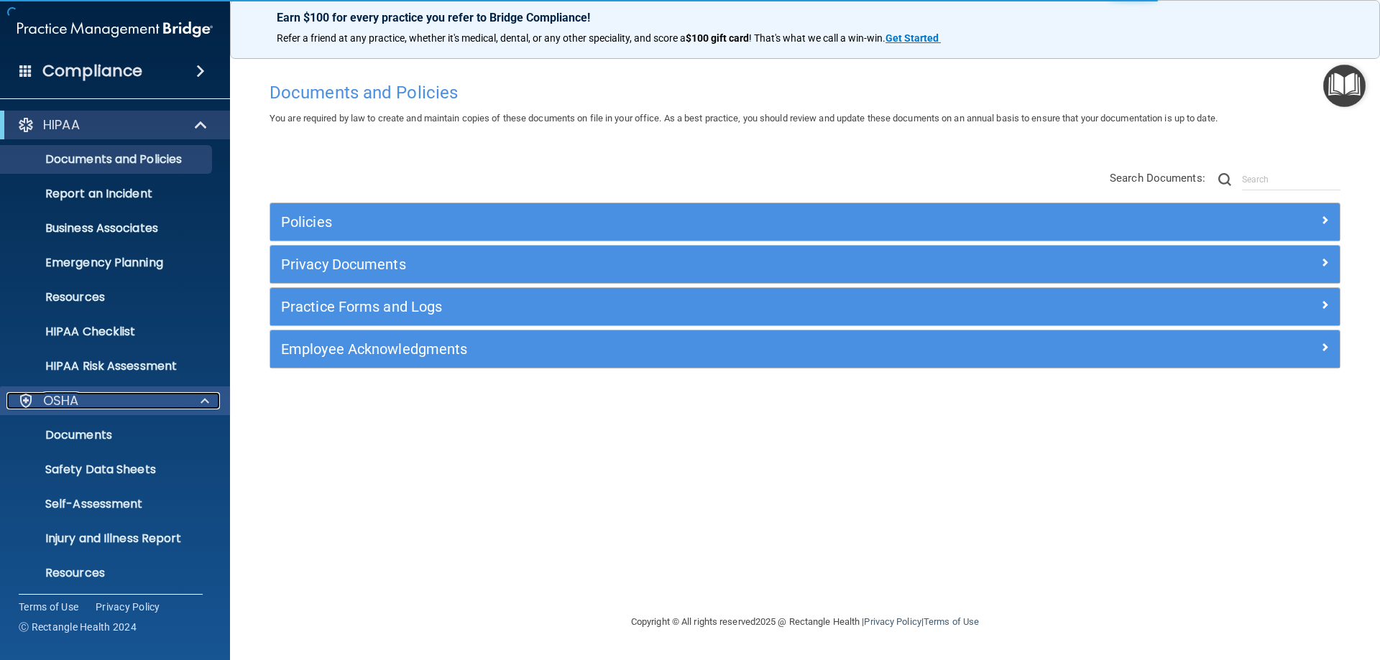
click at [68, 398] on p "OSHA" at bounding box center [61, 400] width 36 height 17
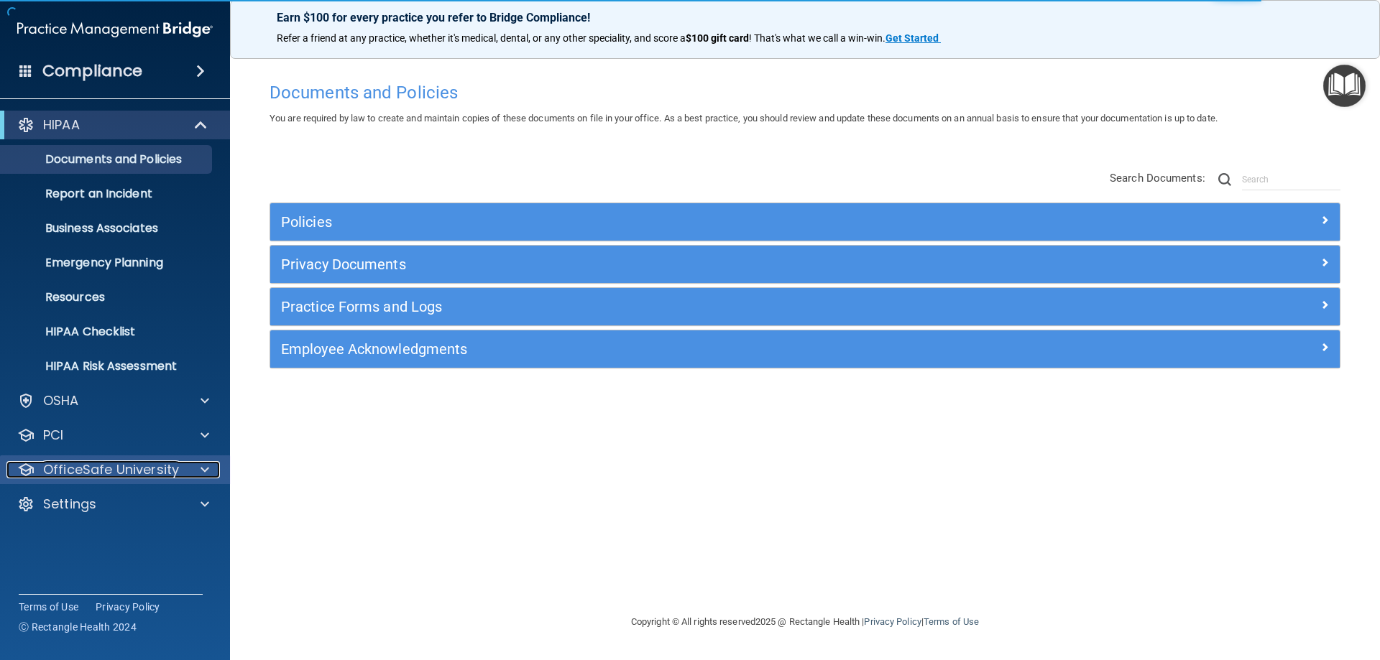
click at [101, 464] on p "OfficeSafe University" at bounding box center [111, 469] width 136 height 17
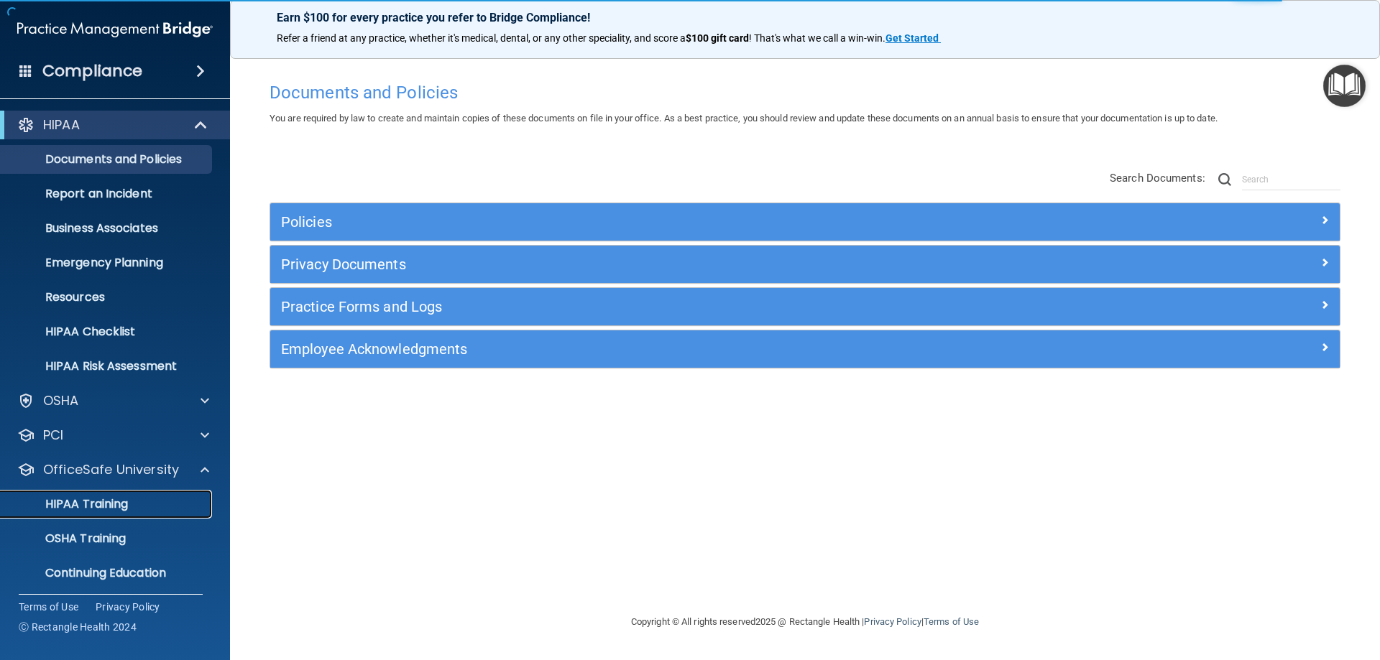
click at [111, 499] on p "HIPAA Training" at bounding box center [68, 504] width 119 height 14
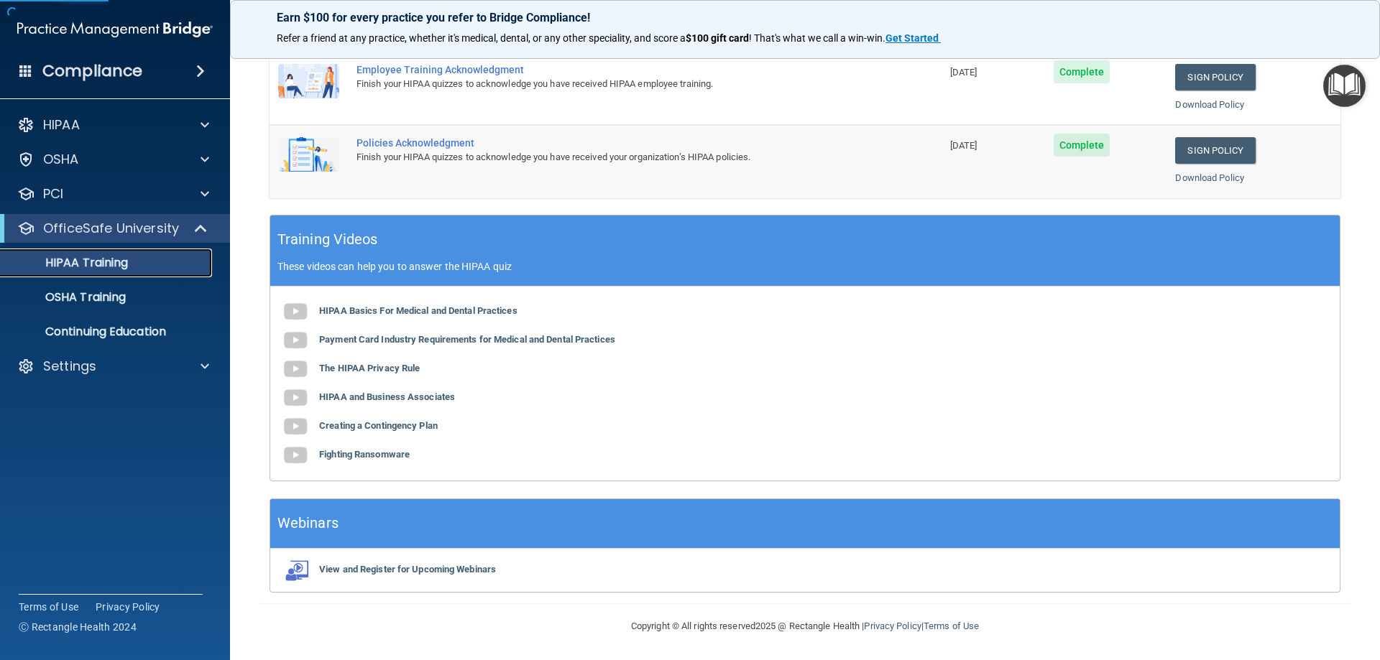
scroll to position [290, 0]
drag, startPoint x: 91, startPoint y: 296, endPoint x: 111, endPoint y: 311, distance: 25.7
click at [91, 296] on p "OSHA Training" at bounding box center [67, 297] width 116 height 14
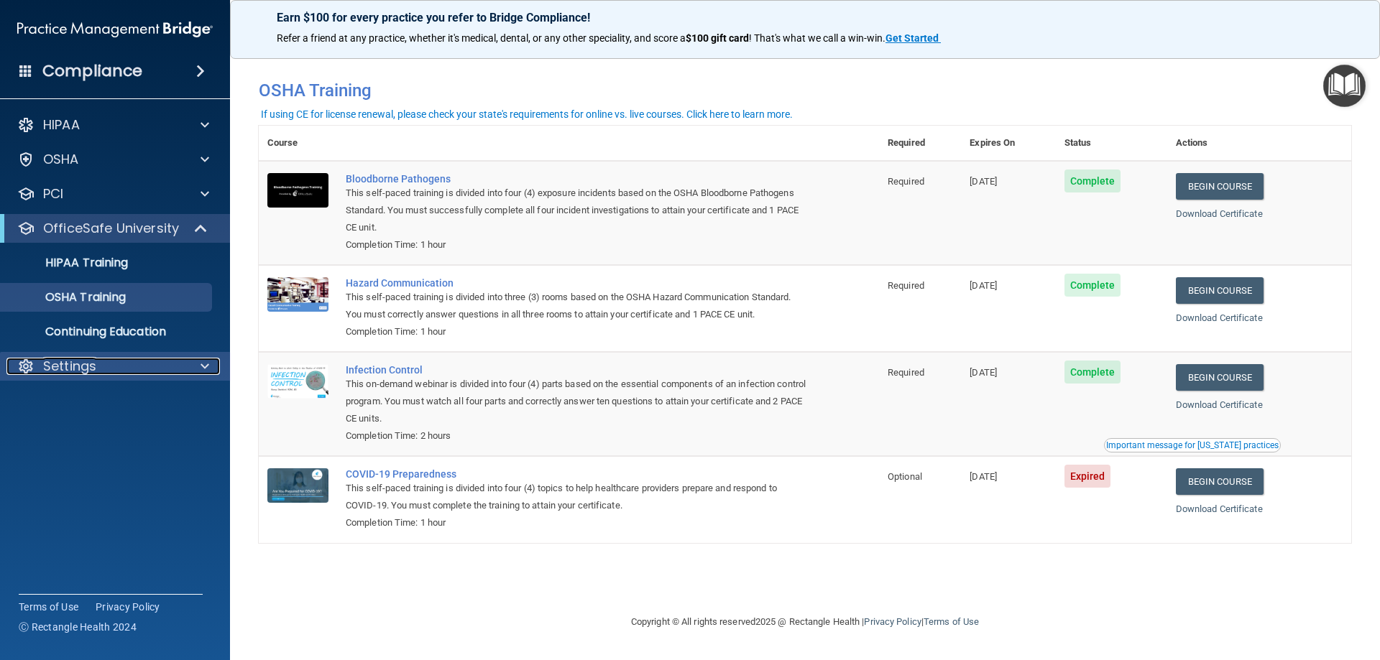
click at [76, 364] on p "Settings" at bounding box center [69, 366] width 53 height 17
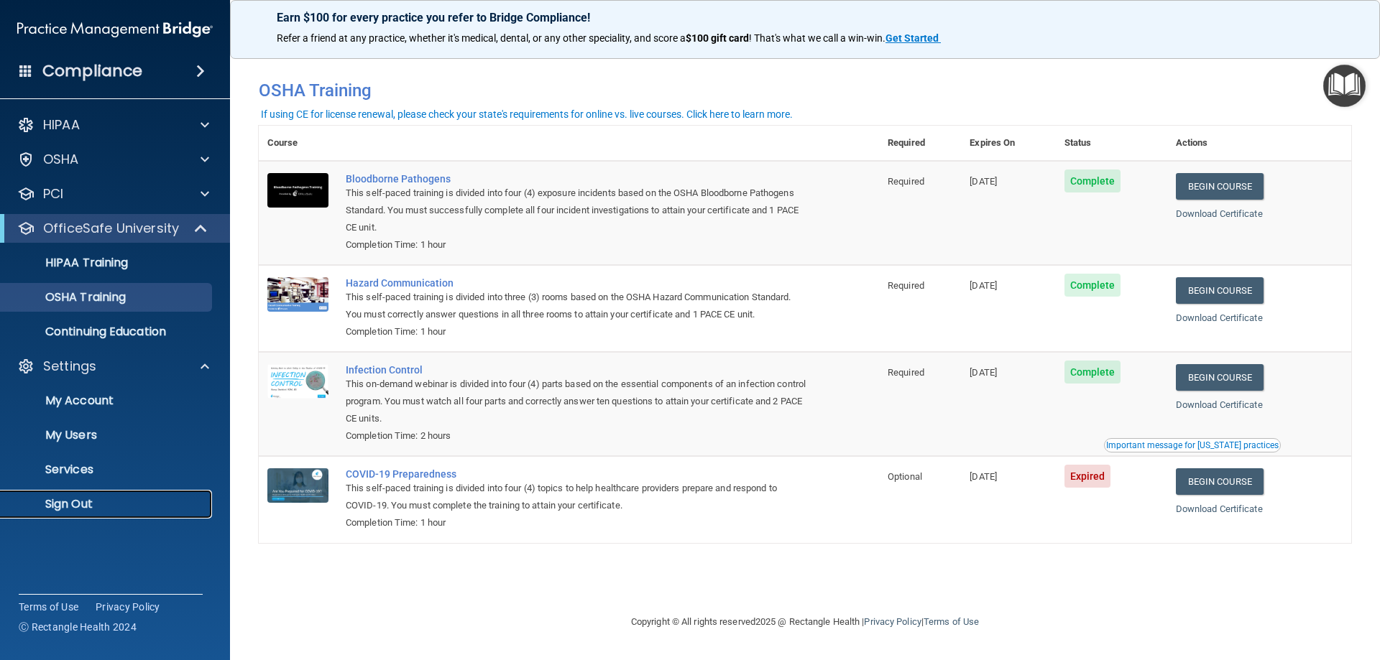
click at [95, 507] on p "Sign Out" at bounding box center [107, 504] width 196 height 14
